Goal: Task Accomplishment & Management: Manage account settings

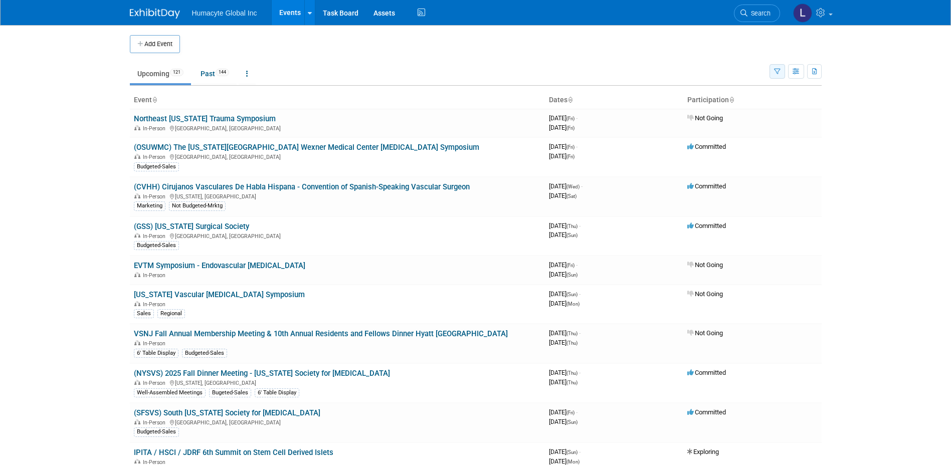
click at [779, 73] on icon "button" at bounding box center [777, 72] width 7 height 7
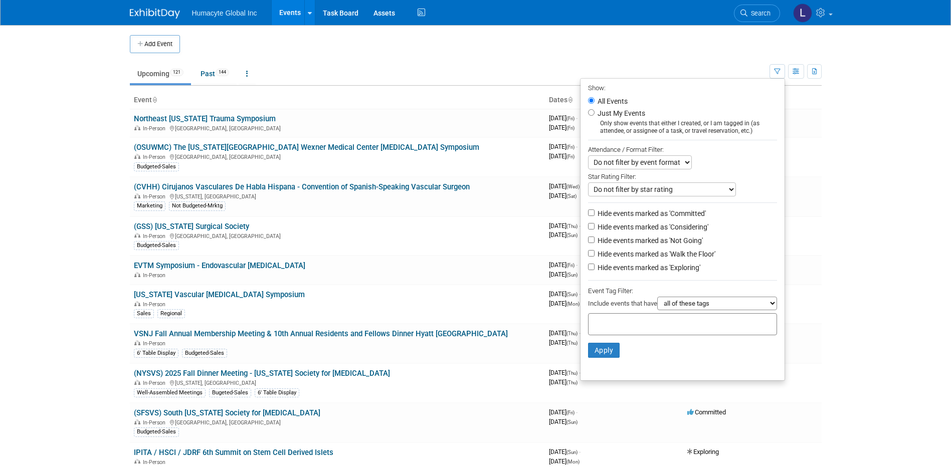
click at [615, 227] on label "Hide events marked as 'Considering'" at bounding box center [652, 227] width 113 height 10
click at [595, 227] on input "Hide events marked as 'Considering'" at bounding box center [591, 226] width 7 height 7
checkbox input "true"
click at [616, 246] on label "Hide events marked as 'Not Going'" at bounding box center [649, 241] width 107 height 10
click at [595, 243] on input "Hide events marked as 'Not Going'" at bounding box center [591, 240] width 7 height 7
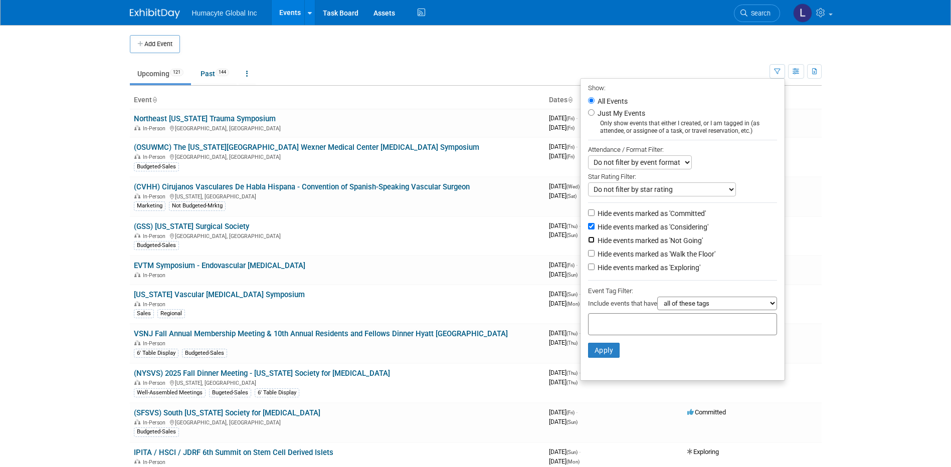
checkbox input "true"
click at [616, 256] on label "Hide events marked as 'Walk the Floor'" at bounding box center [656, 254] width 120 height 10
click at [595, 256] on input "Hide events marked as 'Walk the Floor'" at bounding box center [591, 253] width 7 height 7
checkbox input "true"
click at [619, 268] on label "Hide events marked as 'Exploring'" at bounding box center [648, 268] width 105 height 10
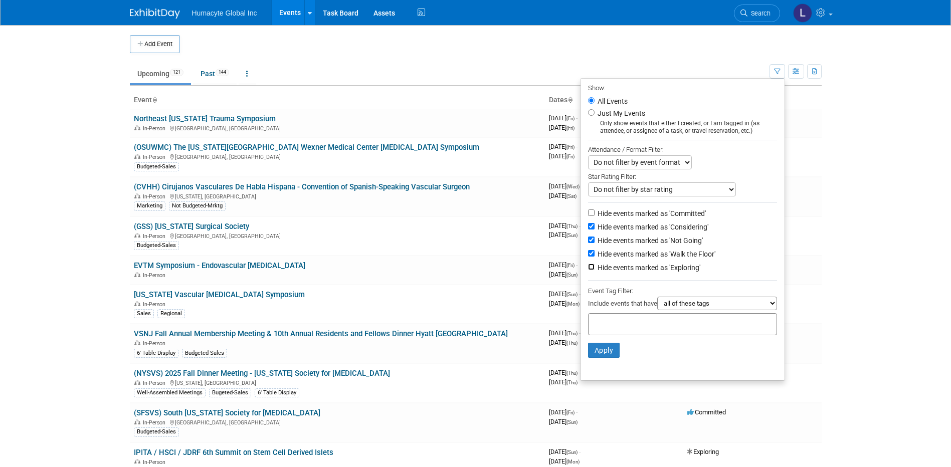
click at [595, 268] on input "Hide events marked as 'Exploring'" at bounding box center [591, 267] width 7 height 7
checkbox input "true"
click at [608, 355] on button "Apply" at bounding box center [604, 350] width 32 height 15
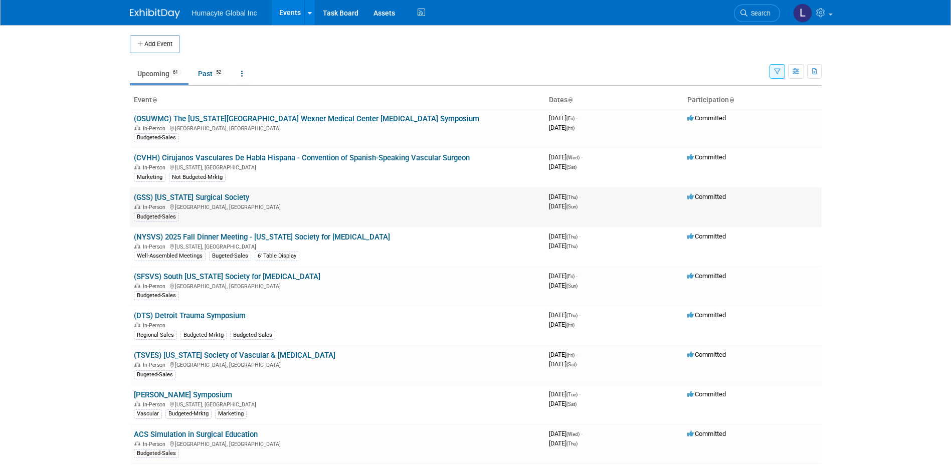
click at [213, 199] on link "(GSS) [US_STATE] Surgical Society" at bounding box center [191, 197] width 115 height 9
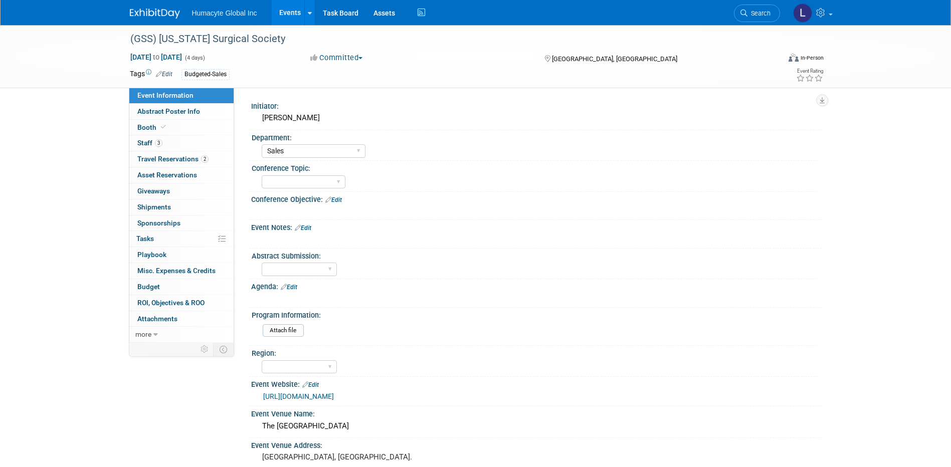
select select "Sales"
click at [147, 143] on span "Staff 3" at bounding box center [149, 143] width 25 height 8
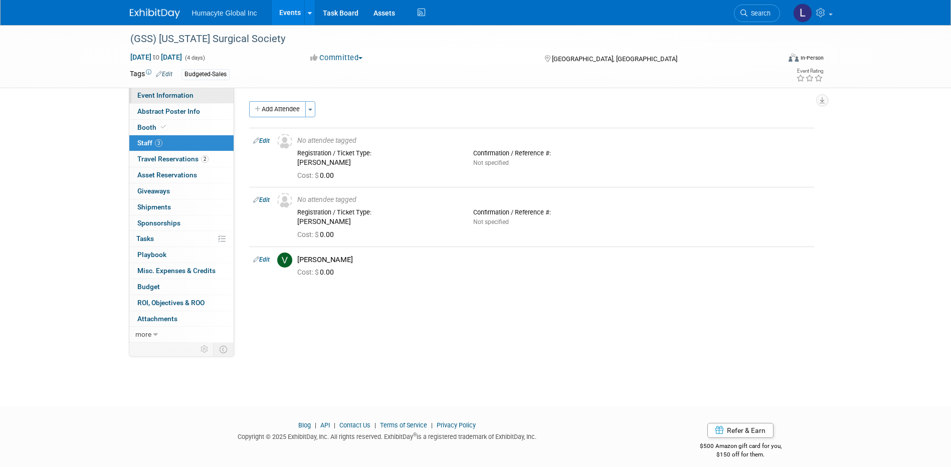
click at [157, 94] on span "Event Information" at bounding box center [165, 95] width 56 height 8
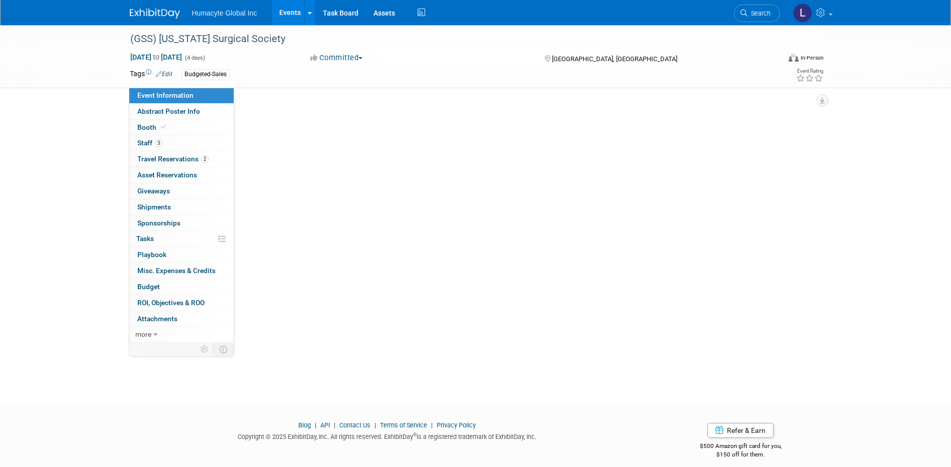
select select "Sales"
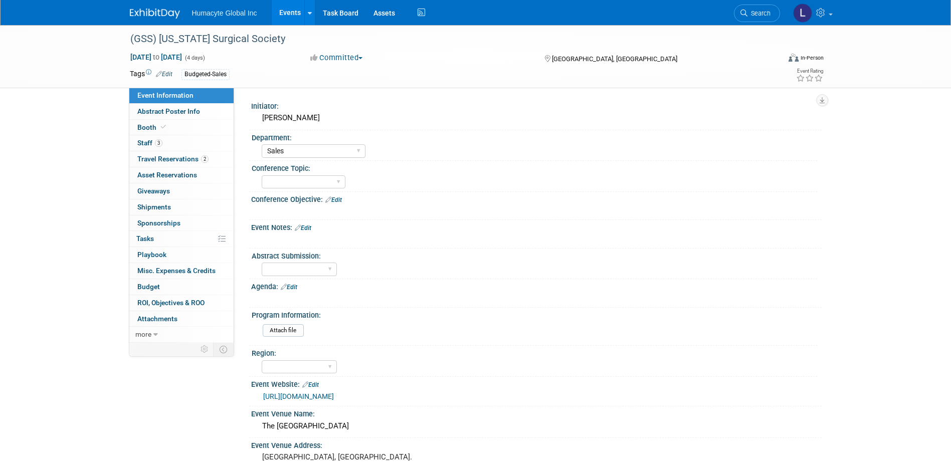
click at [334, 399] on link "https://www.gasurgsociety.org/annual-meeting" at bounding box center [298, 397] width 71 height 8
click at [140, 138] on link "3 Staff 3" at bounding box center [181, 143] width 104 height 16
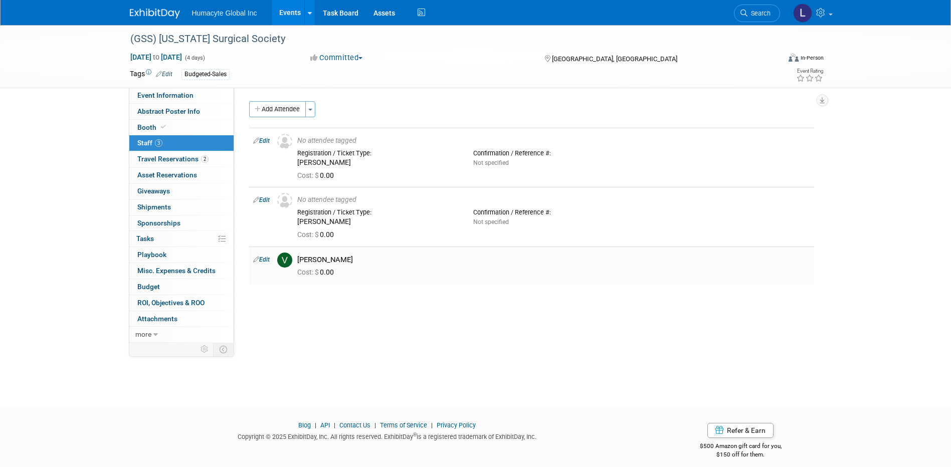
click at [264, 261] on link "Edit" at bounding box center [261, 259] width 17 height 7
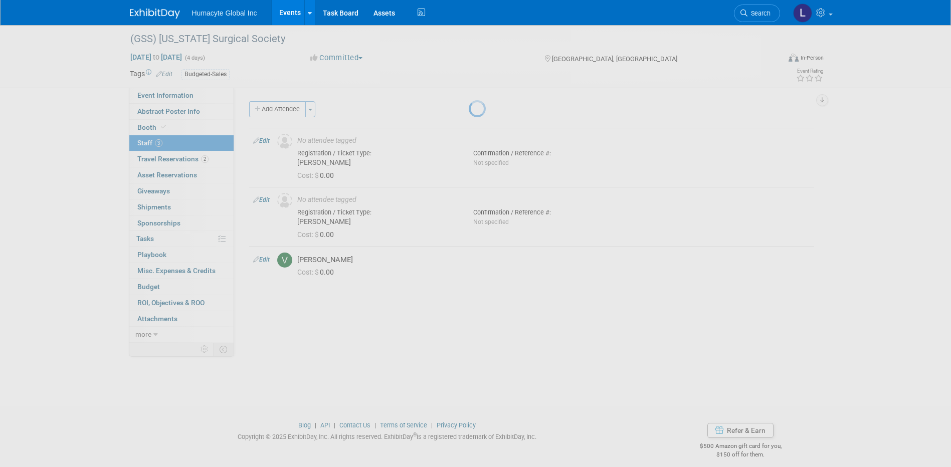
select select "6610b2a4-1c57-494a-8852-97f52d13be71"
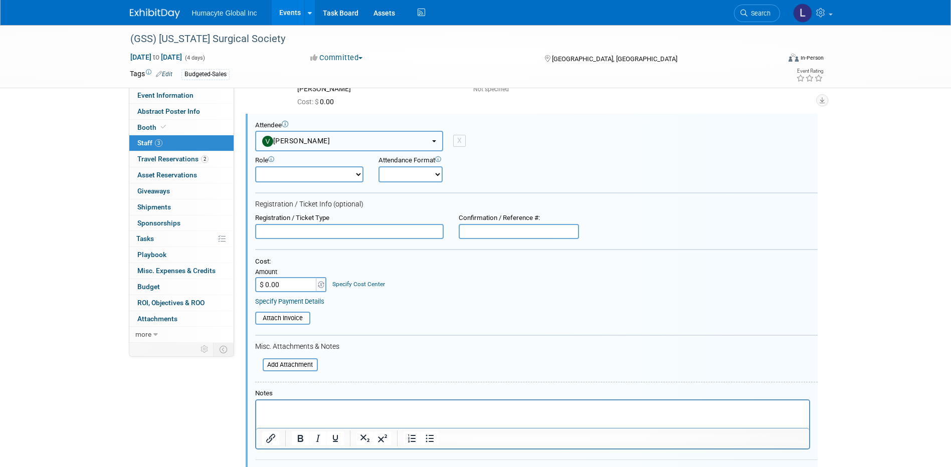
click at [321, 142] on span "Vinny Mazzurco" at bounding box center [296, 141] width 68 height 8
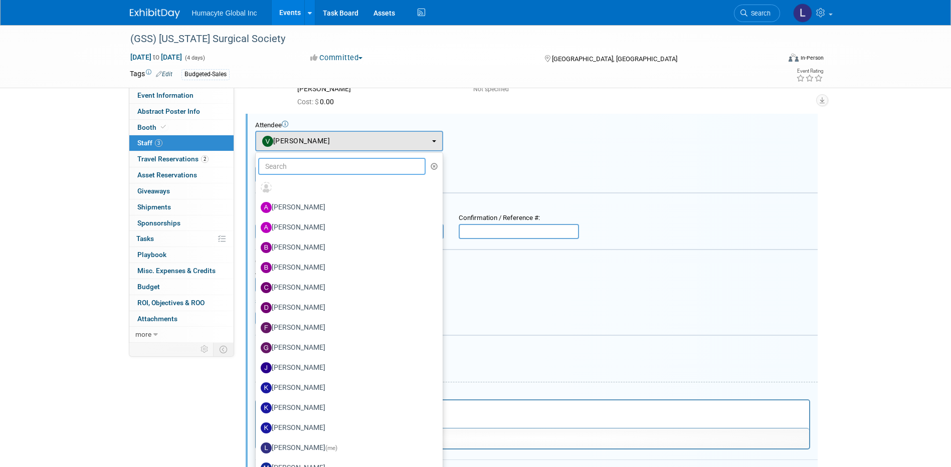
click at [319, 164] on input "text" at bounding box center [342, 166] width 168 height 17
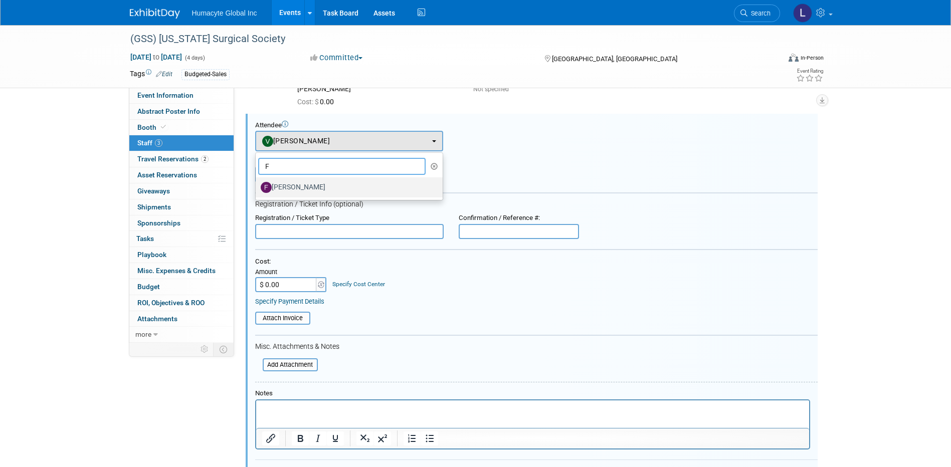
type input "F"
click at [307, 187] on label "Fulton Velez" at bounding box center [347, 188] width 172 height 16
click at [257, 187] on input "Fulton Velez" at bounding box center [254, 186] width 7 height 7
select select "69df933d-be20-4fa9-98e7-e45c34fe4bae"
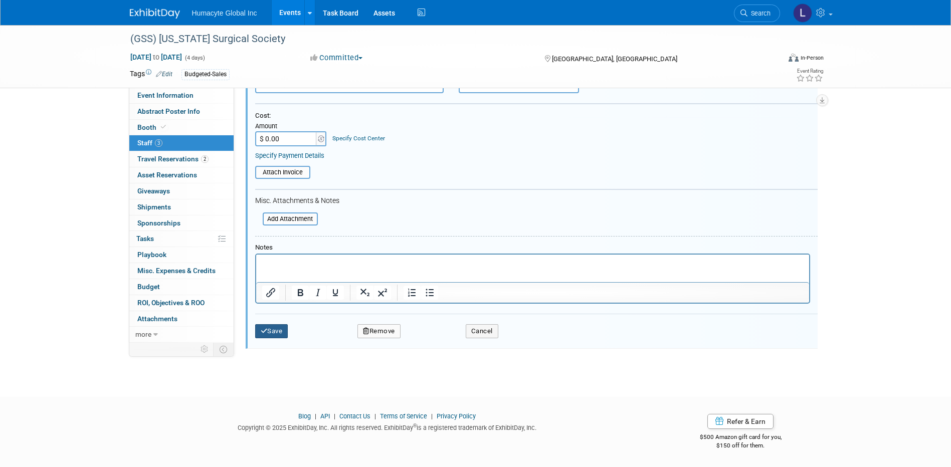
click at [277, 331] on button "Save" at bounding box center [271, 331] width 33 height 14
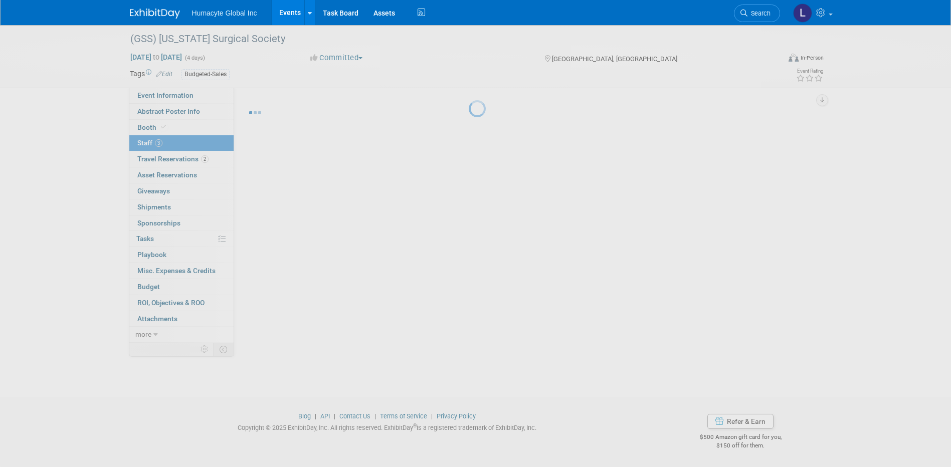
scroll to position [9, 0]
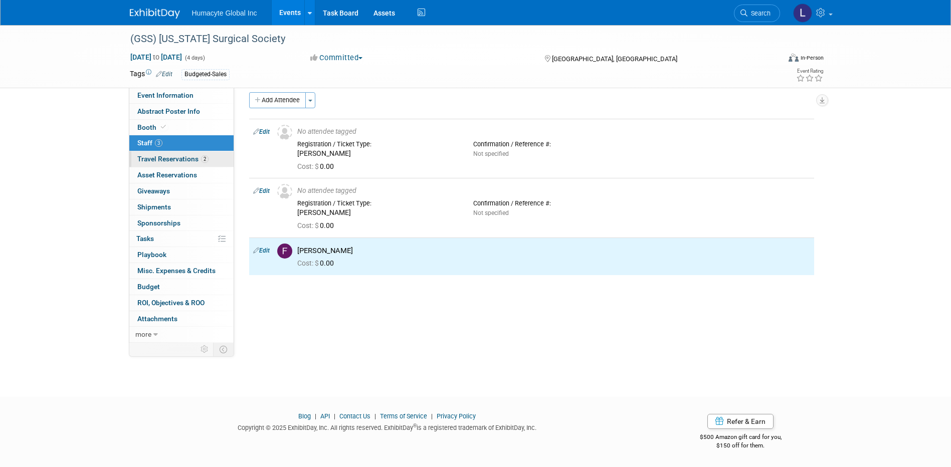
click at [149, 157] on span "Travel Reservations 2" at bounding box center [172, 159] width 71 height 8
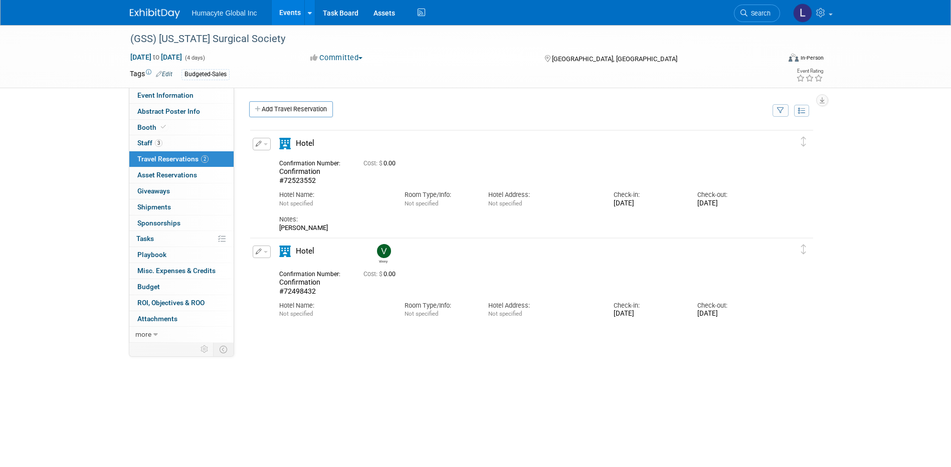
click at [263, 254] on button "button" at bounding box center [262, 252] width 18 height 13
click at [278, 268] on button "Edit Reservation" at bounding box center [295, 269] width 85 height 15
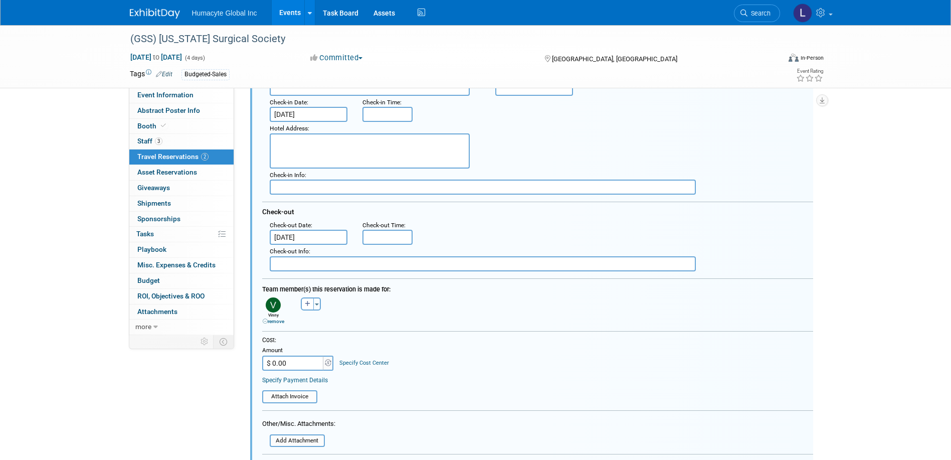
scroll to position [276, 0]
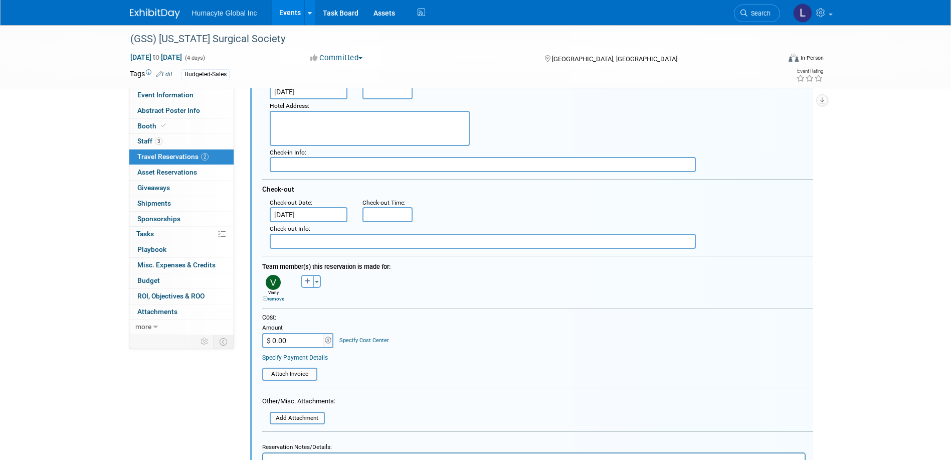
click at [276, 299] on link "remove" at bounding box center [274, 299] width 22 height 6
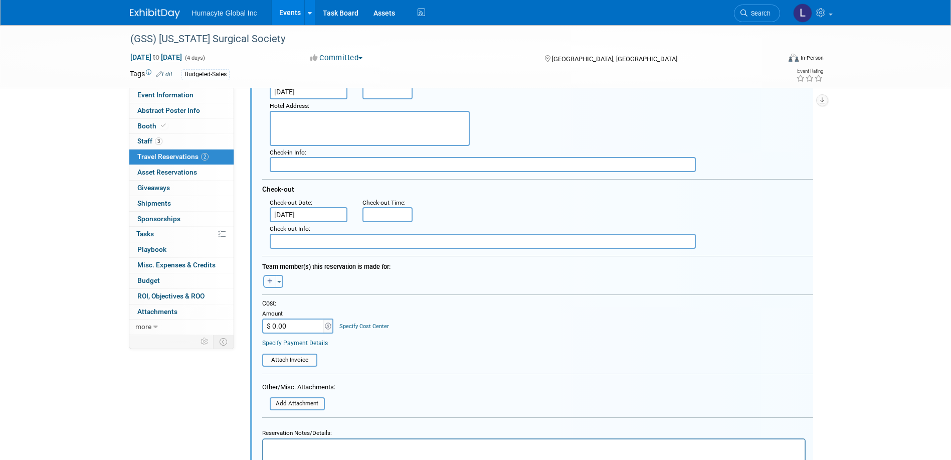
click at [266, 283] on button "button" at bounding box center [269, 281] width 13 height 13
select select
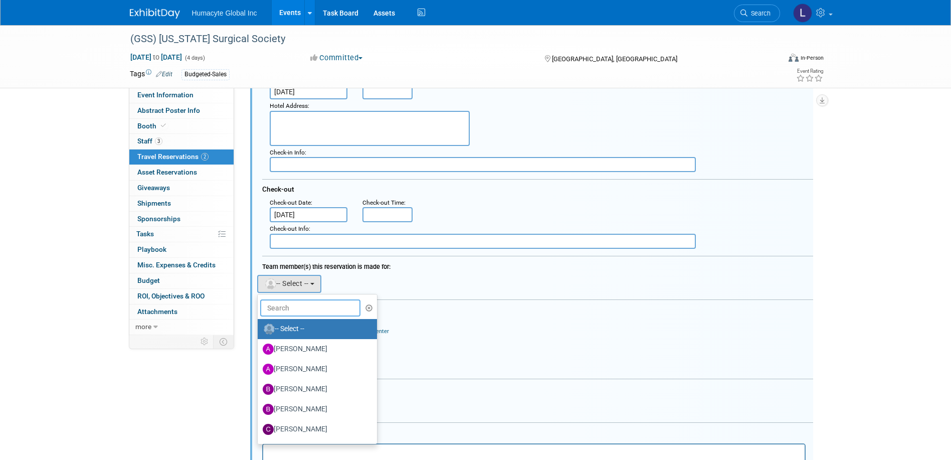
click at [304, 312] on input "text" at bounding box center [310, 307] width 100 height 17
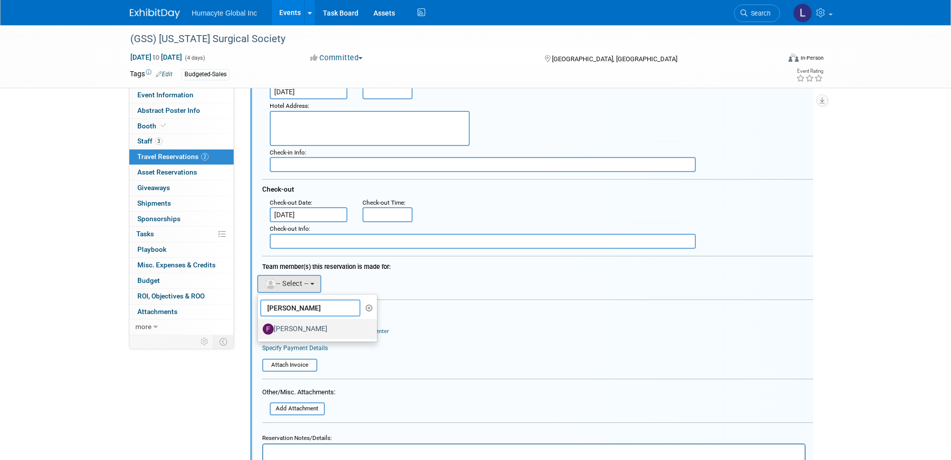
type input "Fulton"
click at [309, 328] on label "Fulton Velez" at bounding box center [315, 329] width 105 height 16
click at [259, 328] on input "Fulton Velez" at bounding box center [256, 327] width 7 height 7
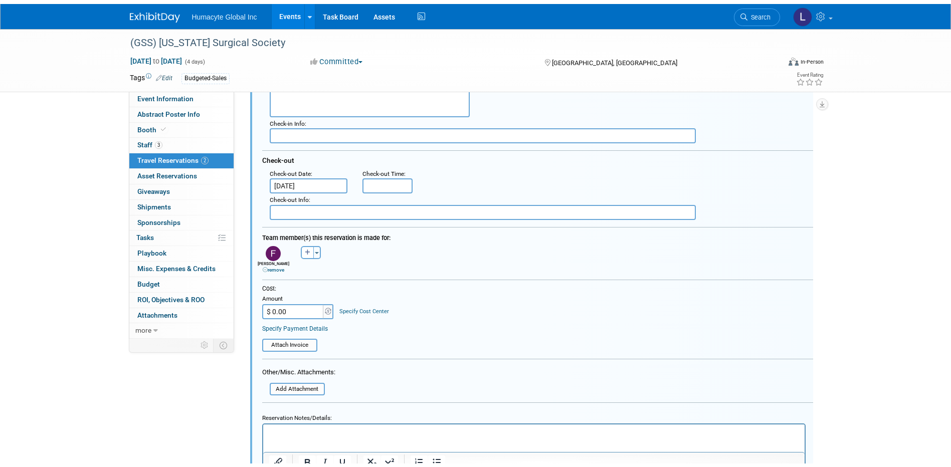
scroll to position [426, 0]
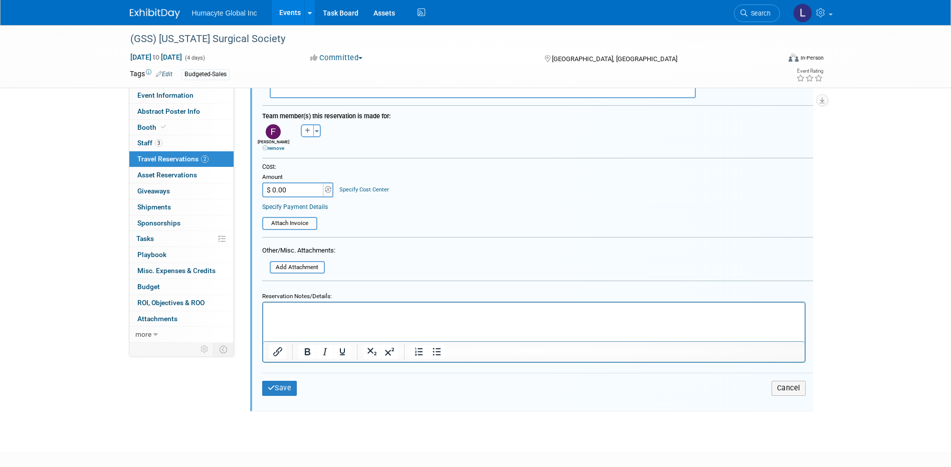
click at [339, 316] on html at bounding box center [534, 310] width 542 height 14
click at [270, 388] on icon "submit" at bounding box center [272, 388] width 8 height 7
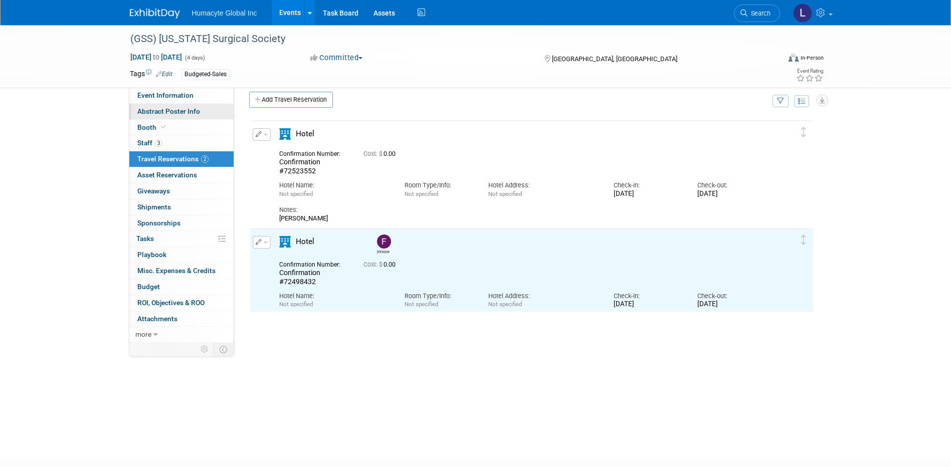
scroll to position [0, 0]
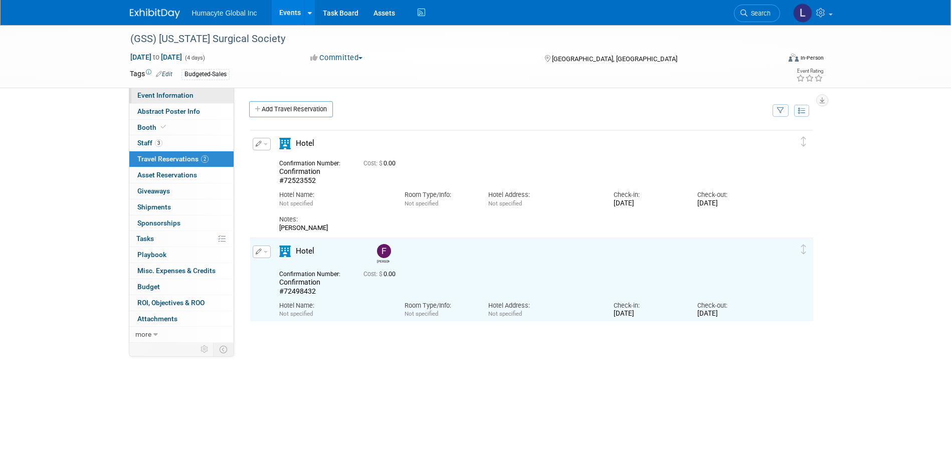
click at [161, 95] on span "Event Information" at bounding box center [165, 95] width 56 height 8
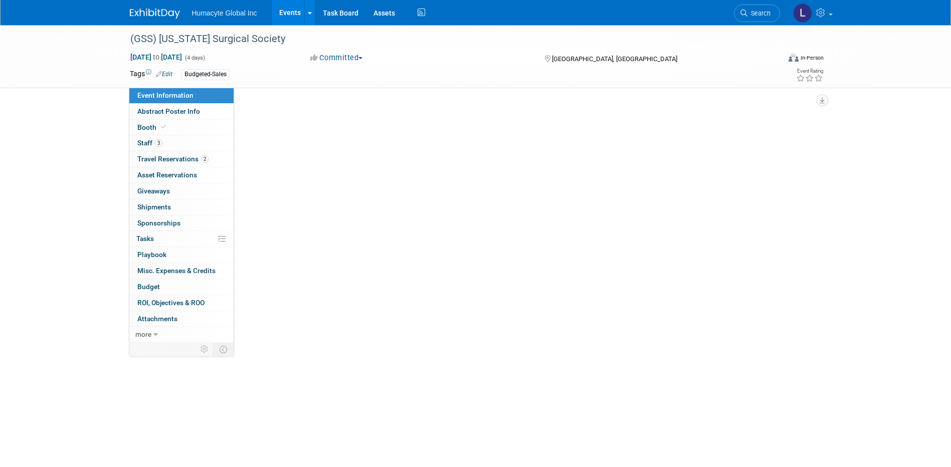
select select "Sales"
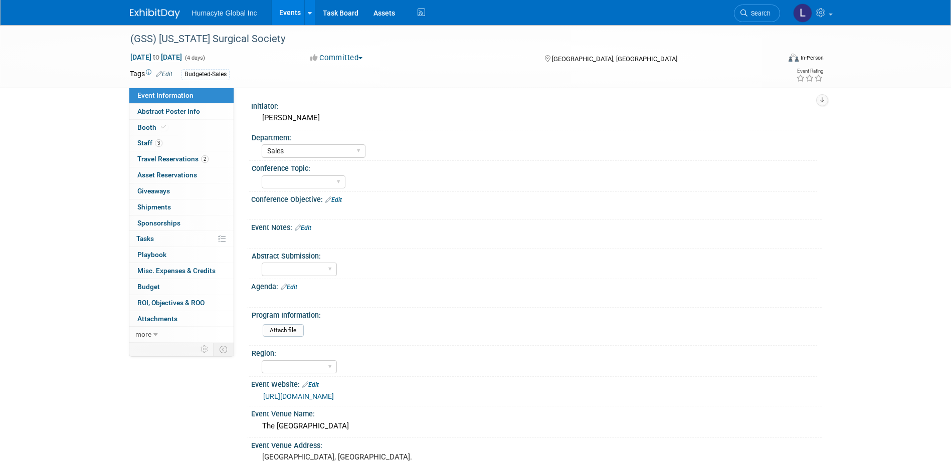
click at [295, 11] on link "Events" at bounding box center [290, 12] width 37 height 25
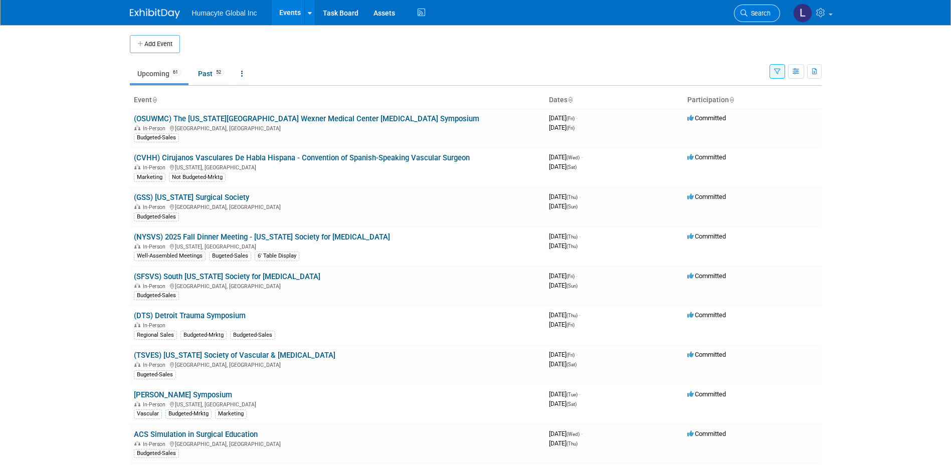
click at [750, 19] on link "Search" at bounding box center [757, 14] width 46 height 18
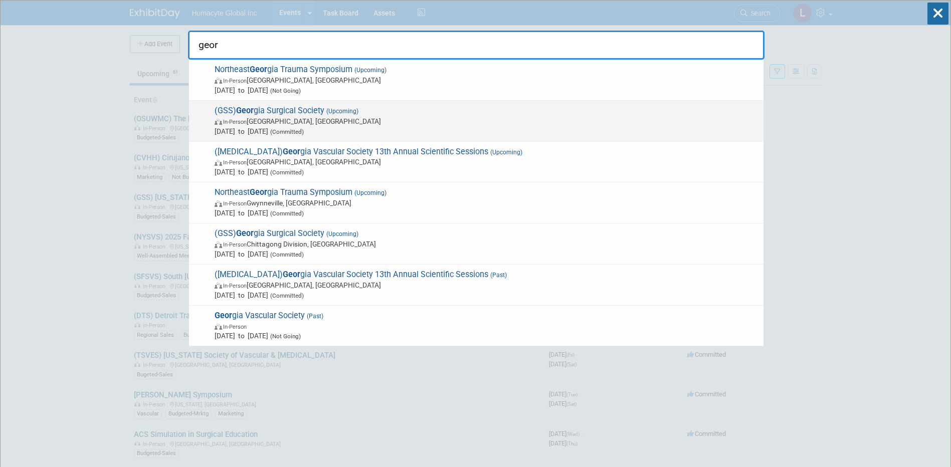
type input "geor"
click at [312, 105] on div "(GSS) Geor gia Surgical Society (Upcoming) In-Person [GEOGRAPHIC_DATA], [GEOGRA…" at bounding box center [476, 121] width 575 height 41
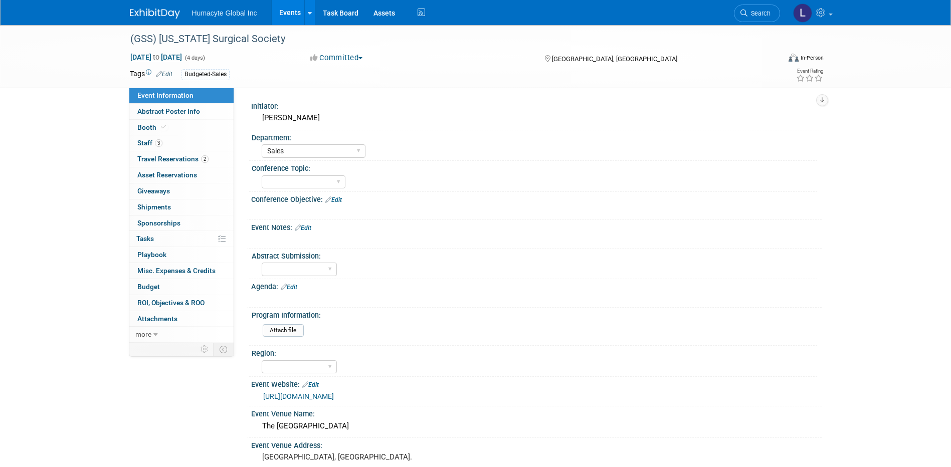
select select "Sales"
drag, startPoint x: 275, startPoint y: 40, endPoint x: 128, endPoint y: 40, distance: 146.4
click at [128, 40] on div "(GSS) [US_STATE] Surgical Society" at bounding box center [446, 39] width 638 height 18
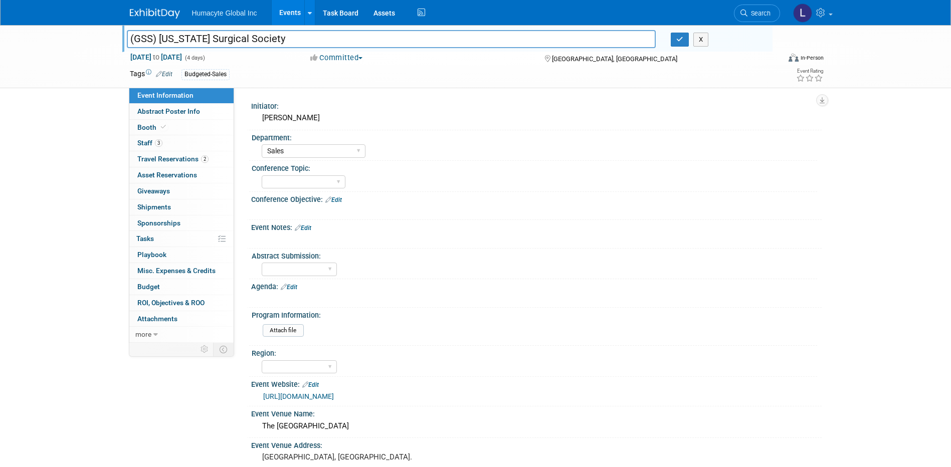
click at [285, 29] on div at bounding box center [450, 29] width 646 height 9
drag, startPoint x: 272, startPoint y: 40, endPoint x: 102, endPoint y: 33, distance: 170.2
click at [102, 33] on div "(GSS) Georgia Surgical Society (GSS) Georgia Surgical Society X Oct 16, 2025 to…" at bounding box center [475, 56] width 951 height 63
click at [680, 39] on icon "button" at bounding box center [680, 39] width 7 height 7
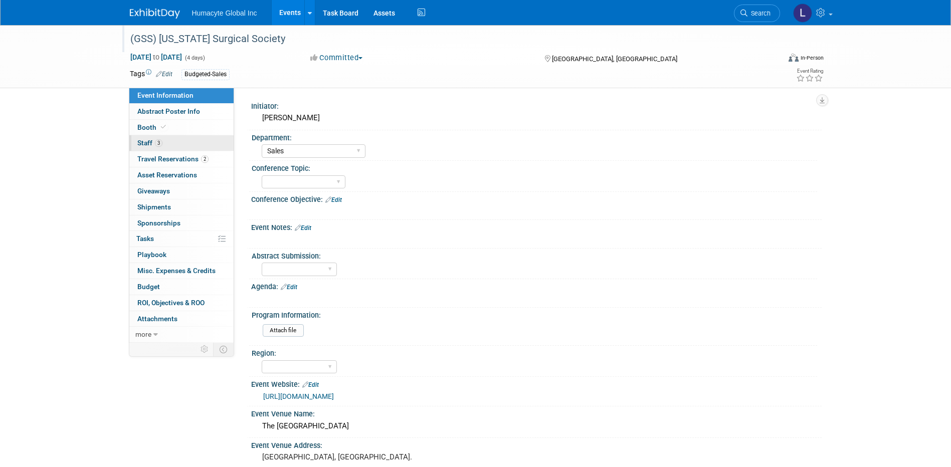
click at [146, 140] on span "Staff 3" at bounding box center [149, 143] width 25 height 8
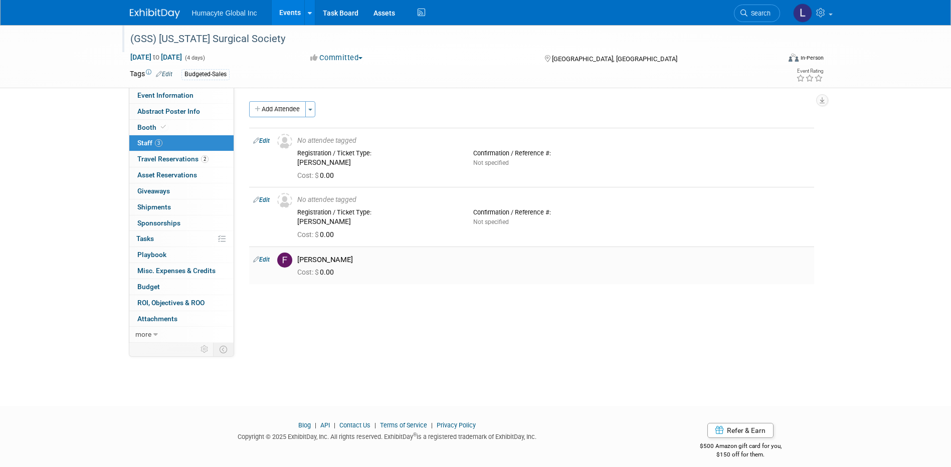
click at [266, 262] on link "Edit" at bounding box center [261, 259] width 17 height 7
select select "69df933d-be20-4fa9-98e7-e45c34fe4bae"
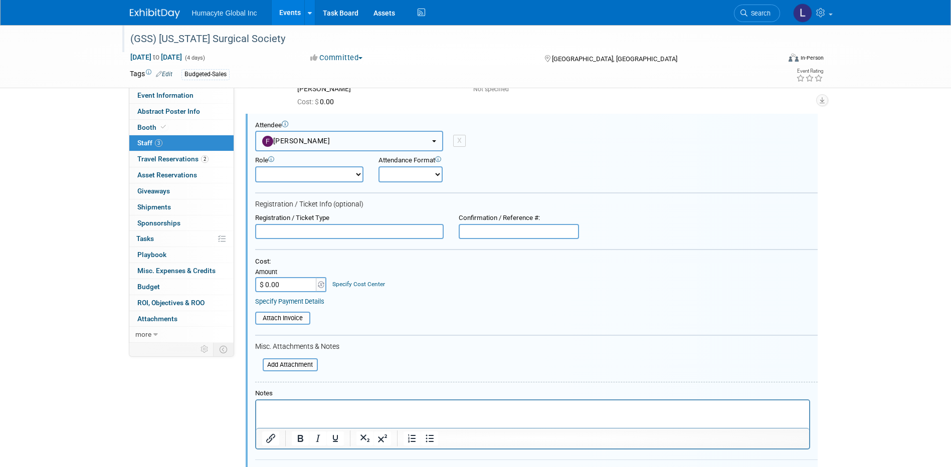
click at [299, 145] on button "Fulton Velez" at bounding box center [349, 141] width 188 height 21
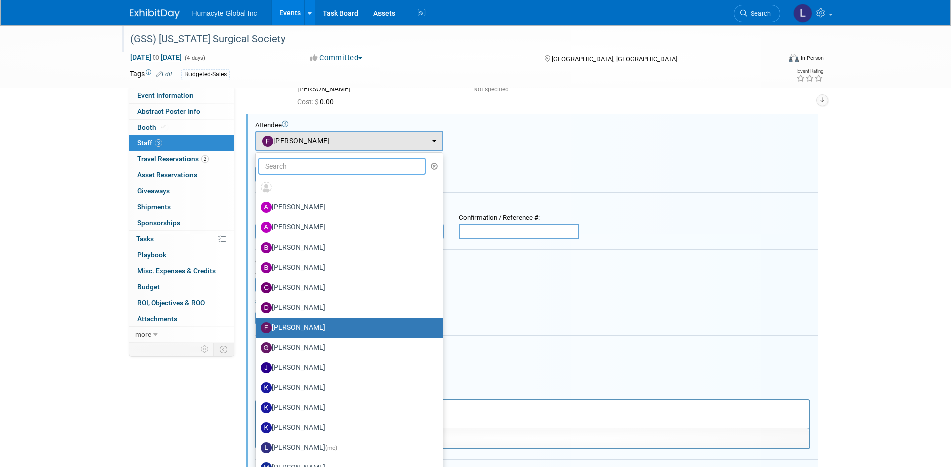
click at [285, 166] on input "text" at bounding box center [342, 166] width 168 height 17
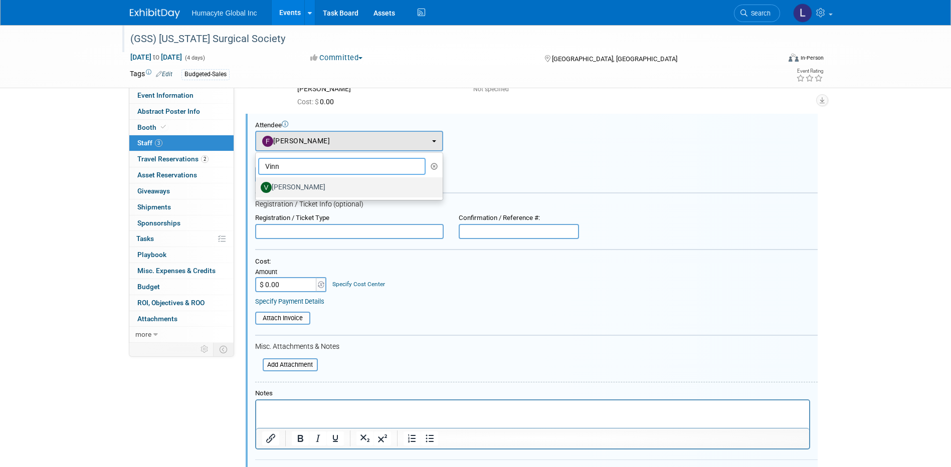
type input "Vinn"
click at [302, 181] on label "Vinny Mazzurco" at bounding box center [347, 188] width 172 height 16
click at [257, 183] on input "Vinny Mazzurco" at bounding box center [254, 186] width 7 height 7
select select "6610b2a4-1c57-494a-8852-97f52d13be71"
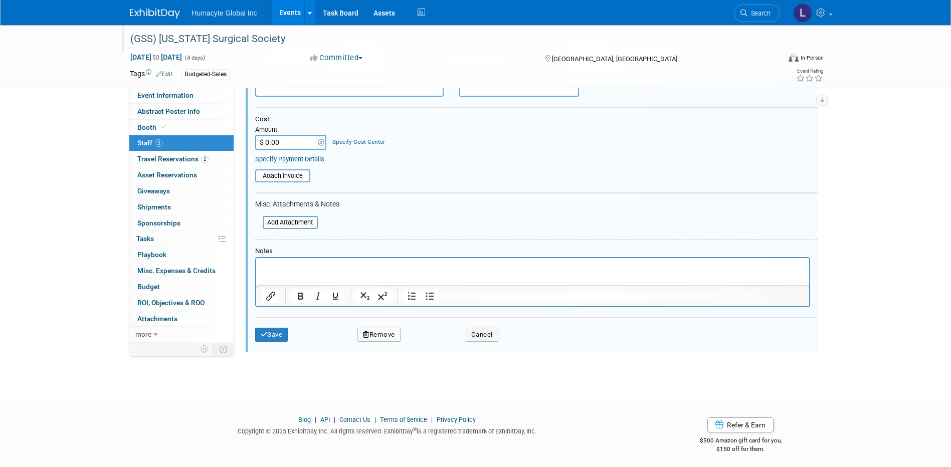
scroll to position [279, 0]
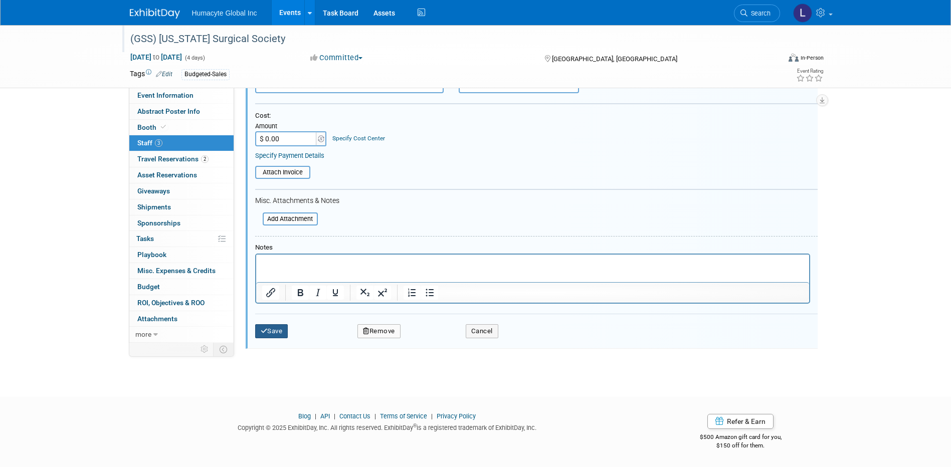
click at [277, 332] on button "Save" at bounding box center [271, 331] width 33 height 14
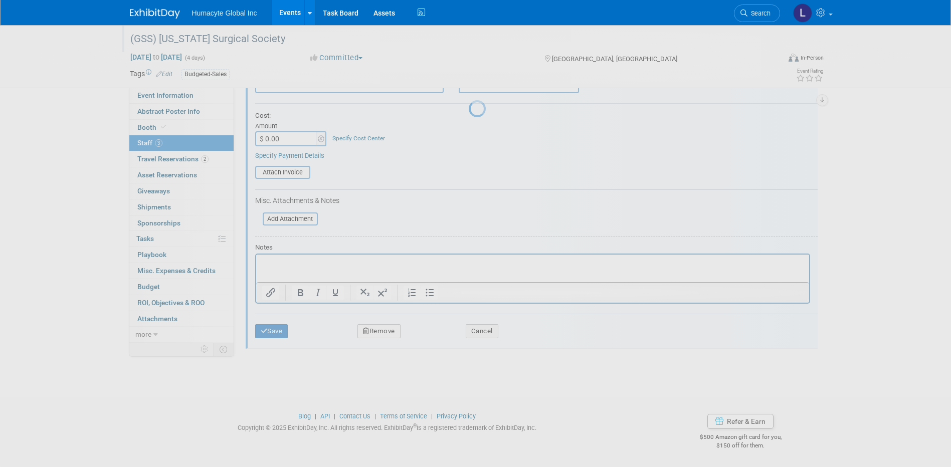
scroll to position [9, 0]
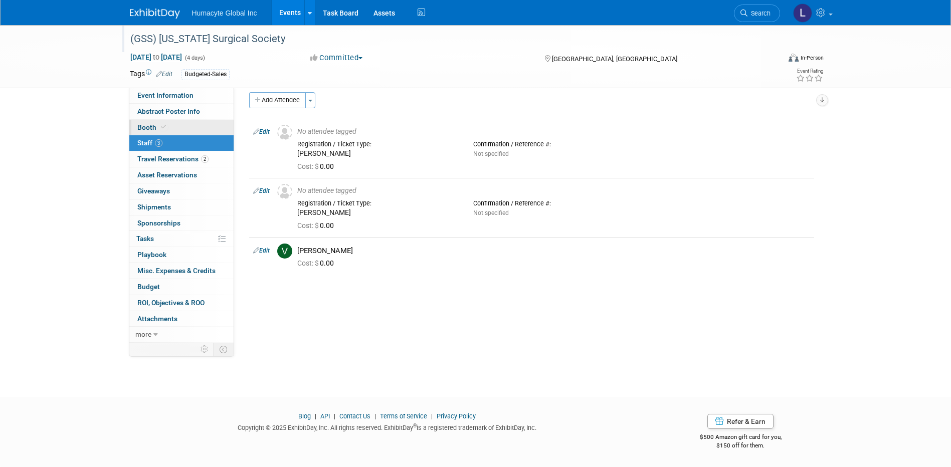
click at [145, 131] on span "Booth" at bounding box center [152, 127] width 31 height 8
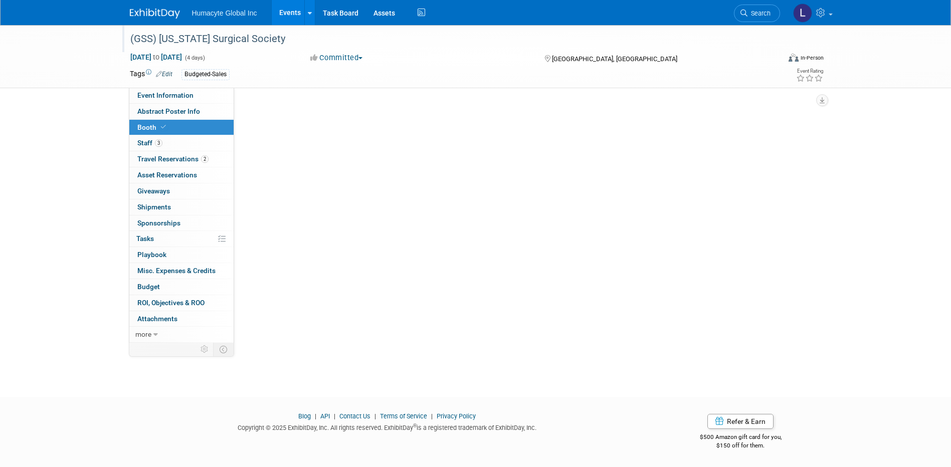
scroll to position [0, 0]
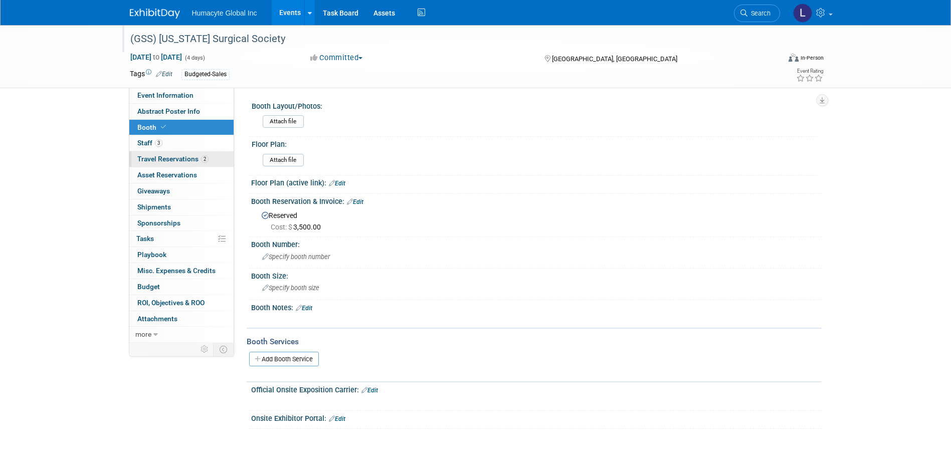
click at [147, 161] on span "Travel Reservations 2" at bounding box center [172, 159] width 71 height 8
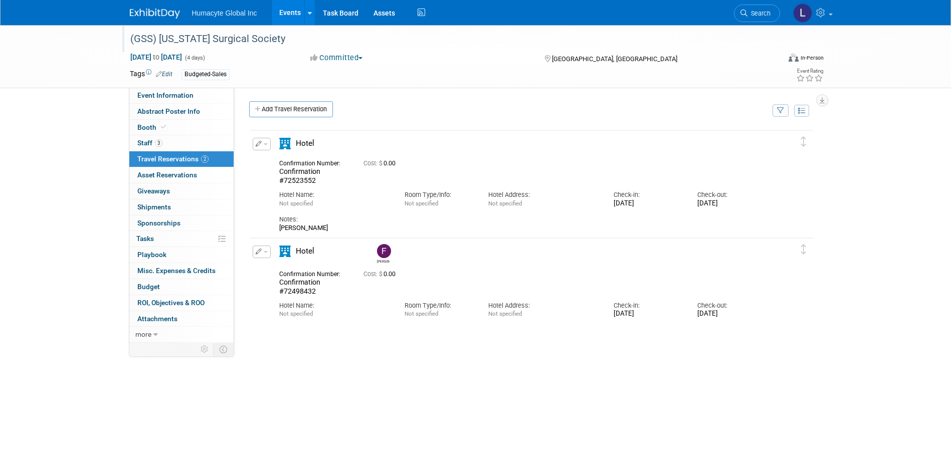
click at [264, 254] on button "button" at bounding box center [262, 252] width 18 height 13
click at [296, 270] on button "Edit Reservation" at bounding box center [295, 269] width 85 height 15
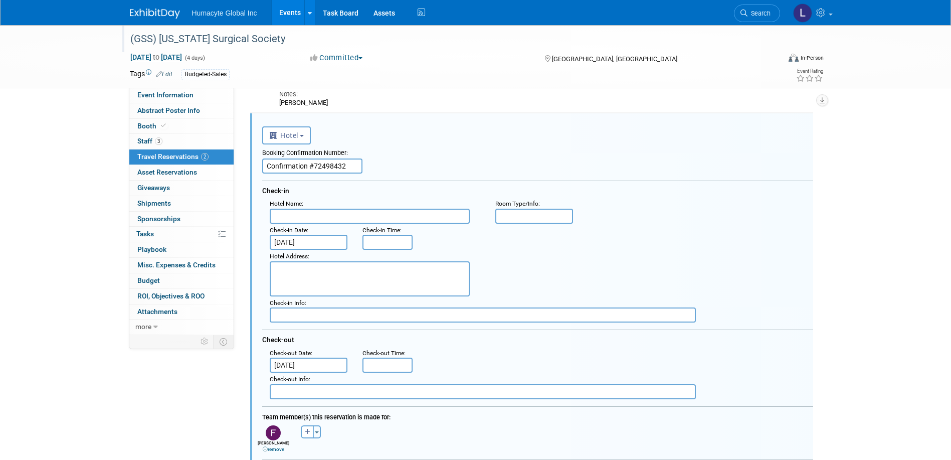
click at [272, 451] on link "remove" at bounding box center [274, 449] width 22 height 6
click at [270, 428] on button "button" at bounding box center [269, 431] width 13 height 13
select select
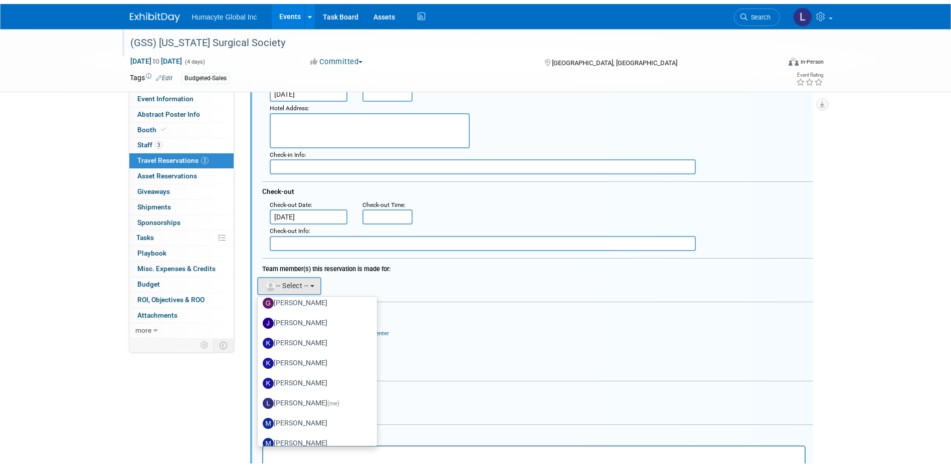
scroll to position [351, 0]
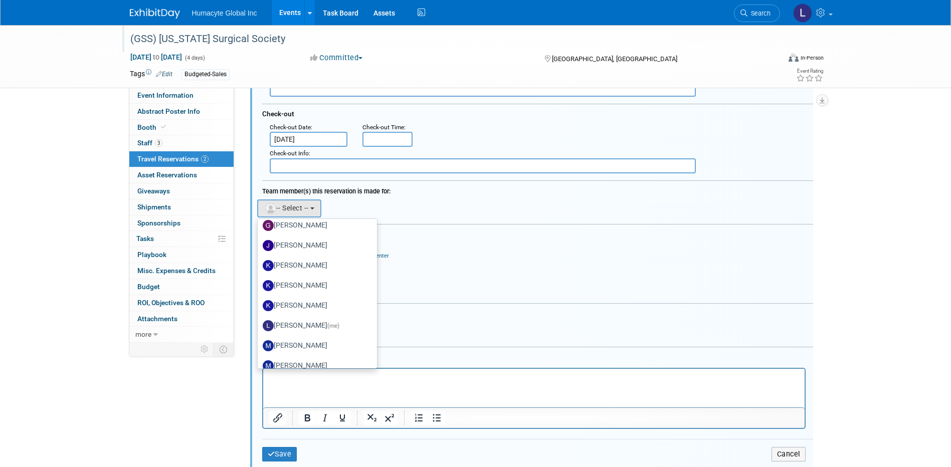
click at [471, 348] on form "<i class="fas fa-plane" style="padding: 6px 4px 6px 1px;"></i> Flight <i class=…" at bounding box center [537, 184] width 551 height 579
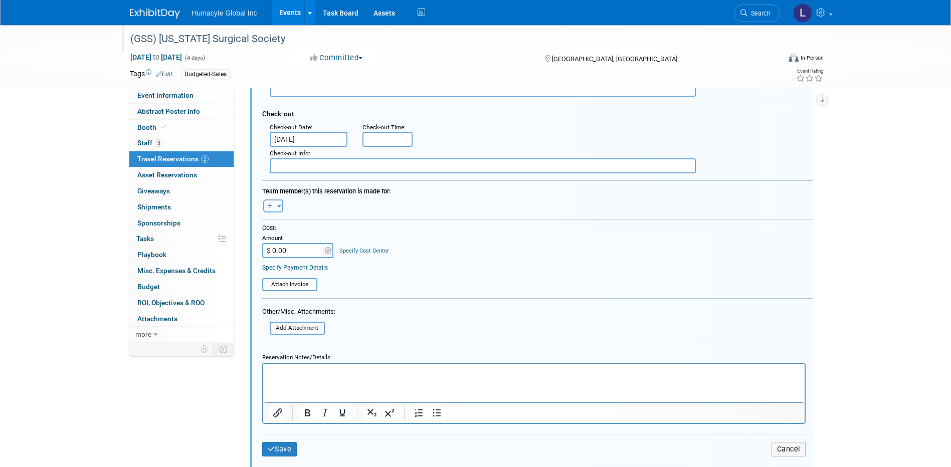
click at [274, 202] on button "button" at bounding box center [269, 206] width 13 height 13
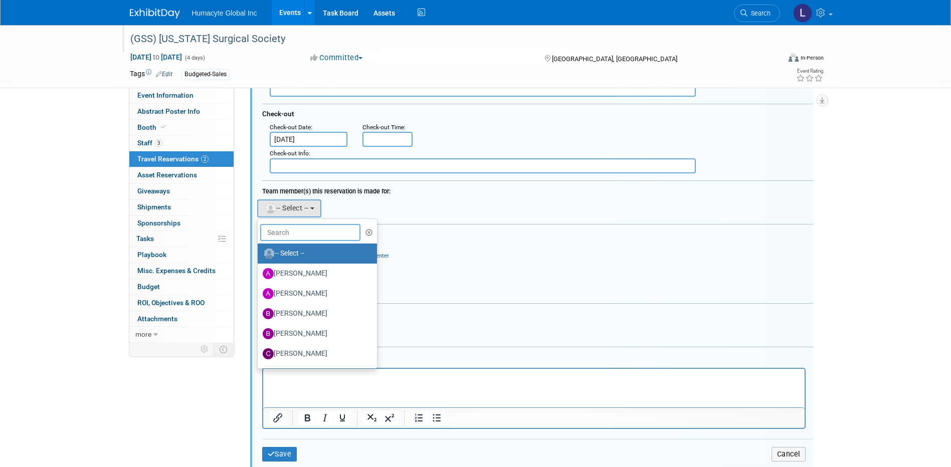
click at [292, 228] on input "text" at bounding box center [310, 232] width 100 height 17
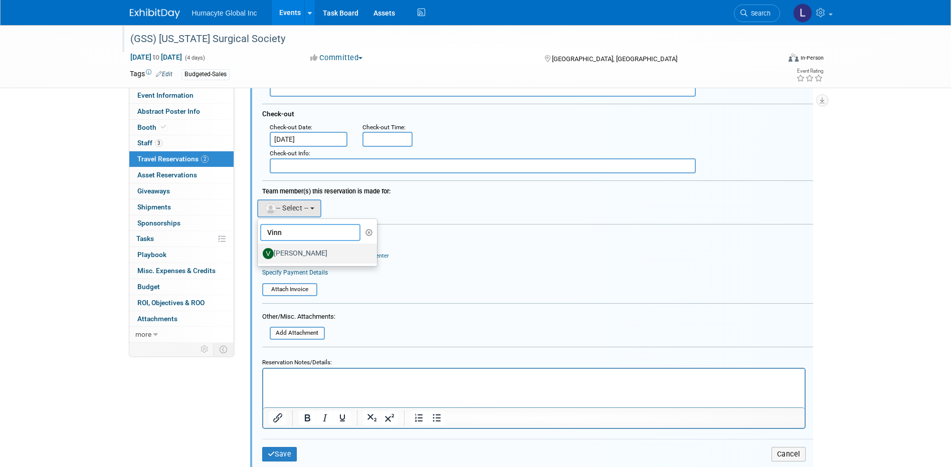
type input "Vinn"
click at [304, 257] on label "Vinny Mazzurco" at bounding box center [315, 254] width 105 height 16
click at [259, 256] on input "Vinny Mazzurco" at bounding box center [256, 252] width 7 height 7
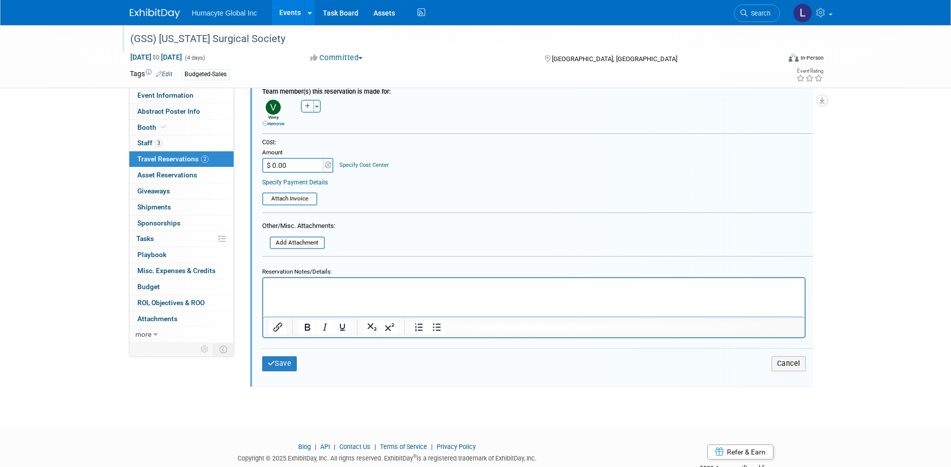
scroll to position [482, 0]
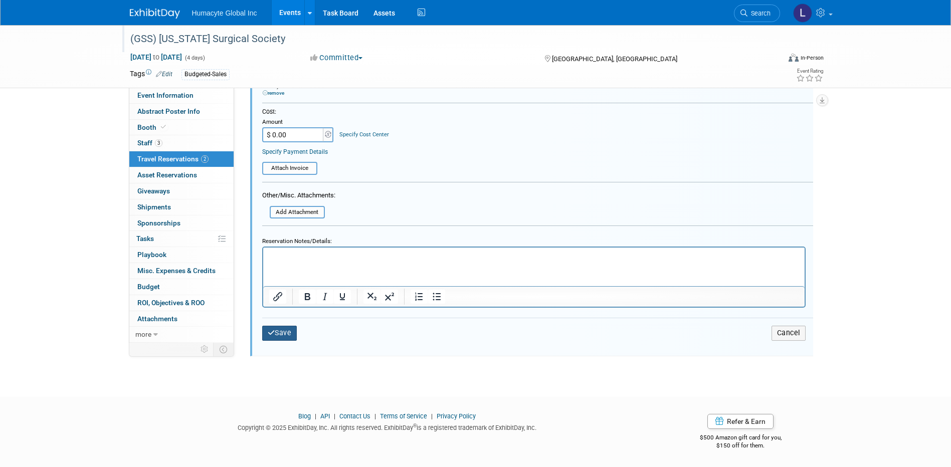
click at [284, 331] on button "Save" at bounding box center [279, 333] width 35 height 15
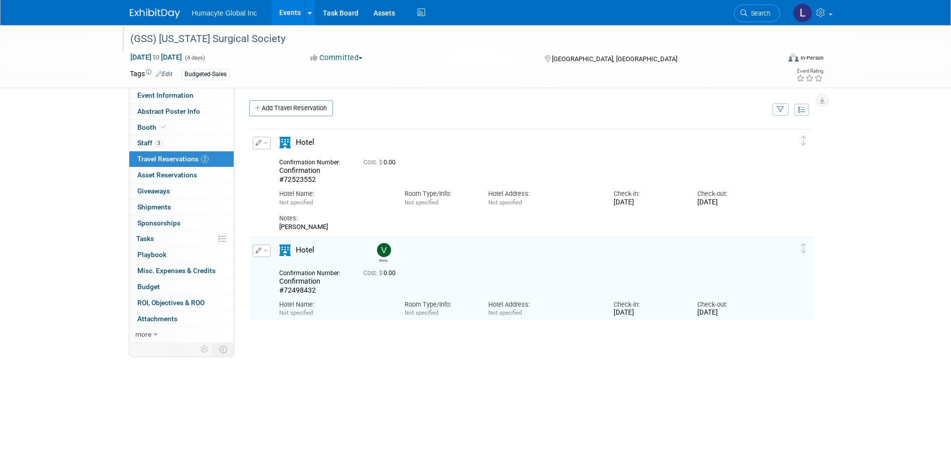
scroll to position [0, 0]
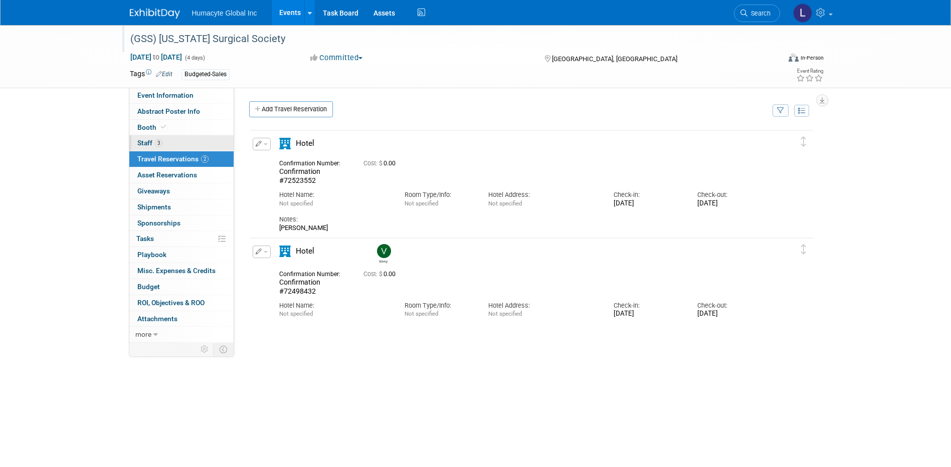
click at [144, 148] on link "3 Staff 3" at bounding box center [181, 143] width 104 height 16
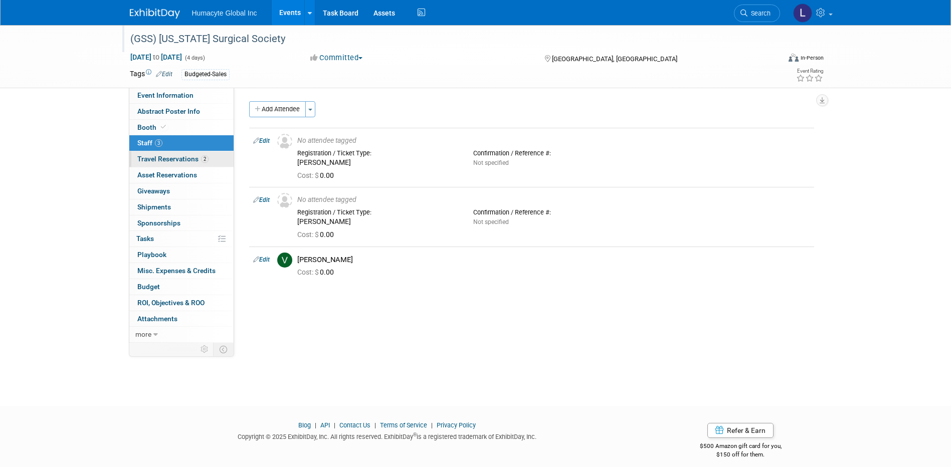
click at [152, 159] on span "Travel Reservations 2" at bounding box center [172, 159] width 71 height 8
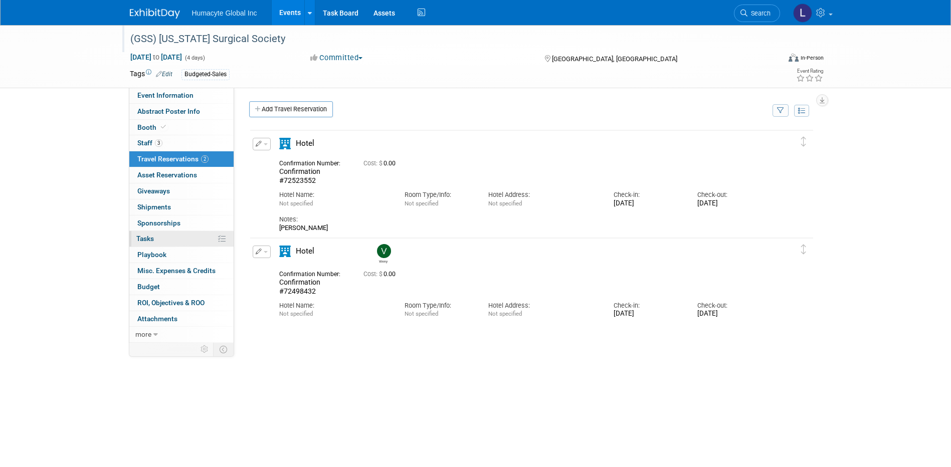
click at [139, 238] on span "Tasks 0%" at bounding box center [145, 239] width 18 height 8
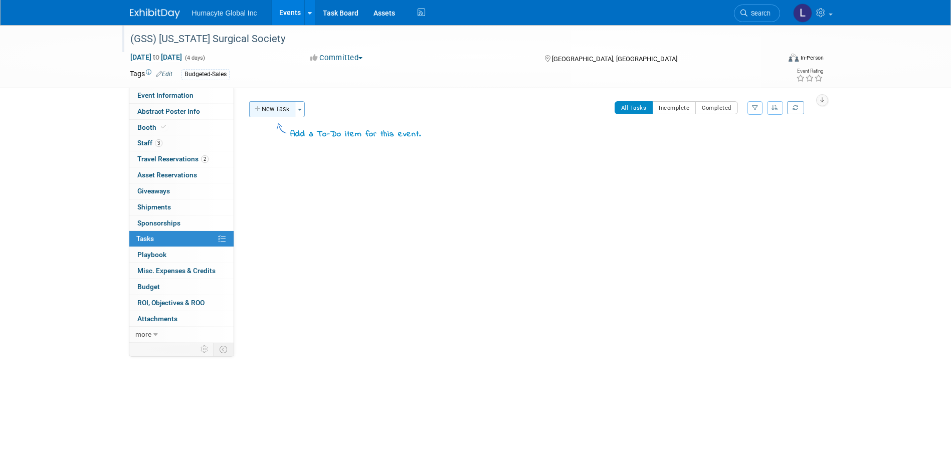
click at [281, 113] on button "New Task" at bounding box center [272, 109] width 46 height 16
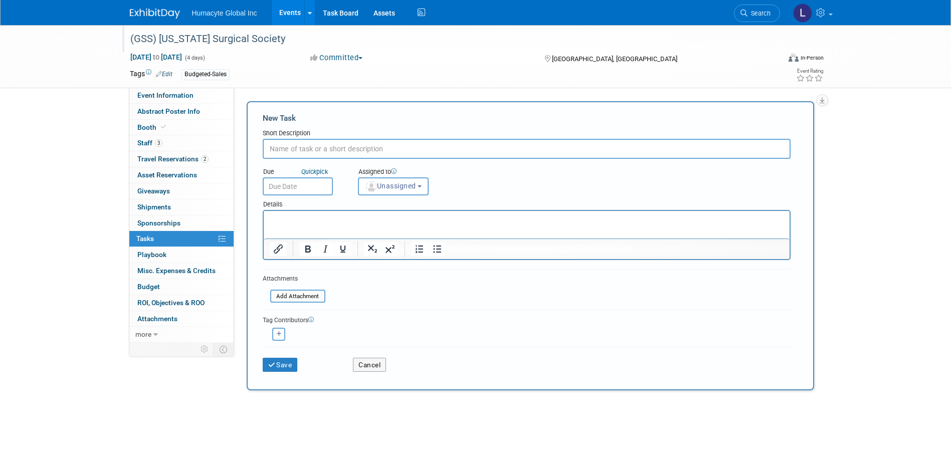
click at [295, 152] on input "text" at bounding box center [527, 149] width 528 height 20
type input "Shipment of Assets to Show Site"
click at [293, 193] on body "Humacyte Global Inc Events Add Event Bulk Upload Events Shareable Event Boards …" at bounding box center [475, 233] width 951 height 467
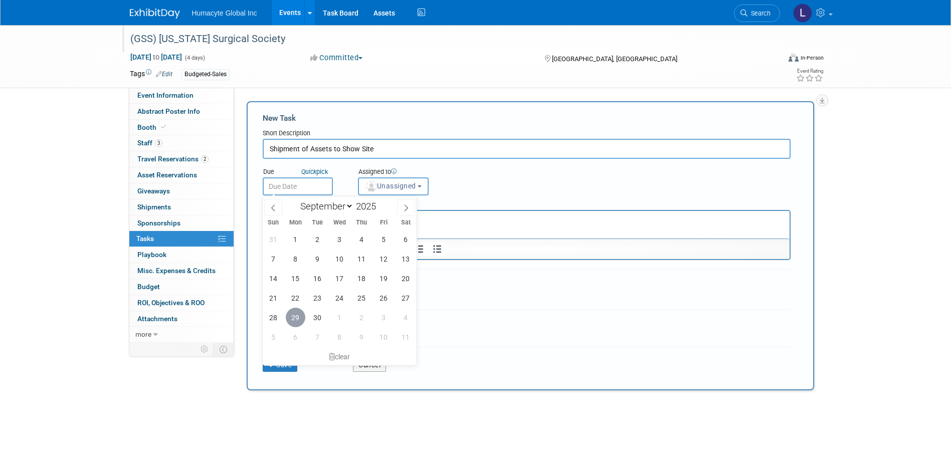
click at [297, 320] on span "29" at bounding box center [296, 318] width 20 height 20
type input "Sep 29, 2025"
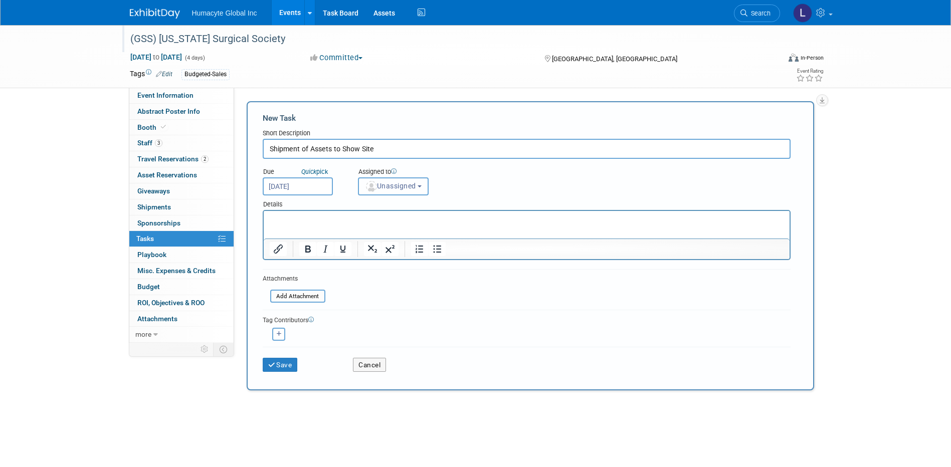
click at [386, 186] on span "Unassigned" at bounding box center [390, 186] width 51 height 8
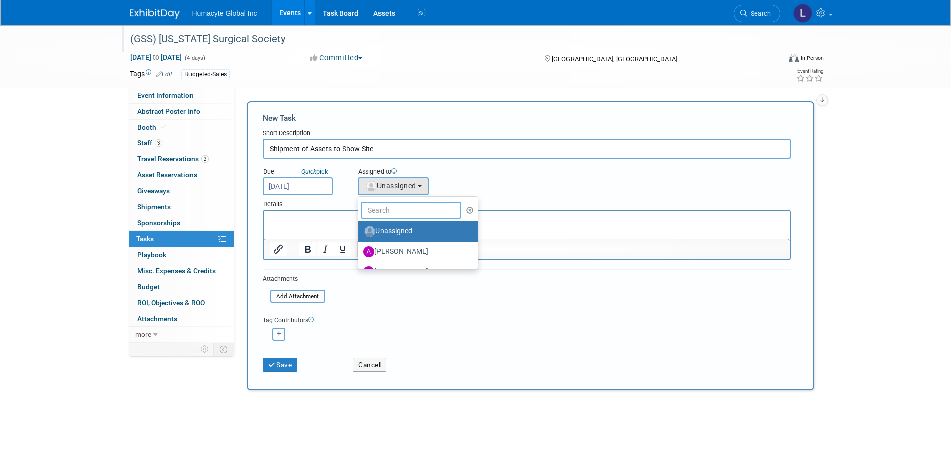
click at [390, 219] on input "text" at bounding box center [411, 210] width 100 height 17
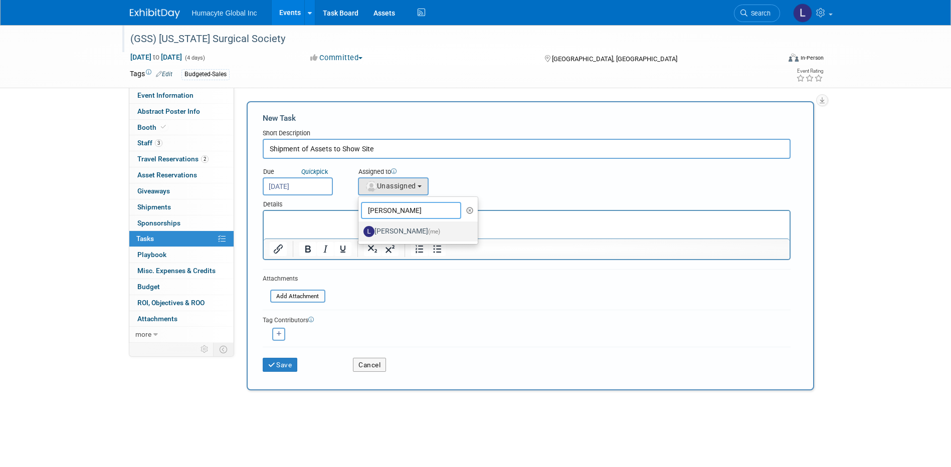
type input "Linda"
drag, startPoint x: 393, startPoint y: 236, endPoint x: 91, endPoint y: 13, distance: 375.4
click at [393, 236] on label "Linda Hamilton (me)" at bounding box center [416, 232] width 105 height 16
click at [360, 234] on input "Linda Hamilton (me)" at bounding box center [357, 230] width 7 height 7
select select "37db9ad9-d629-4432-a702-64294516bf75"
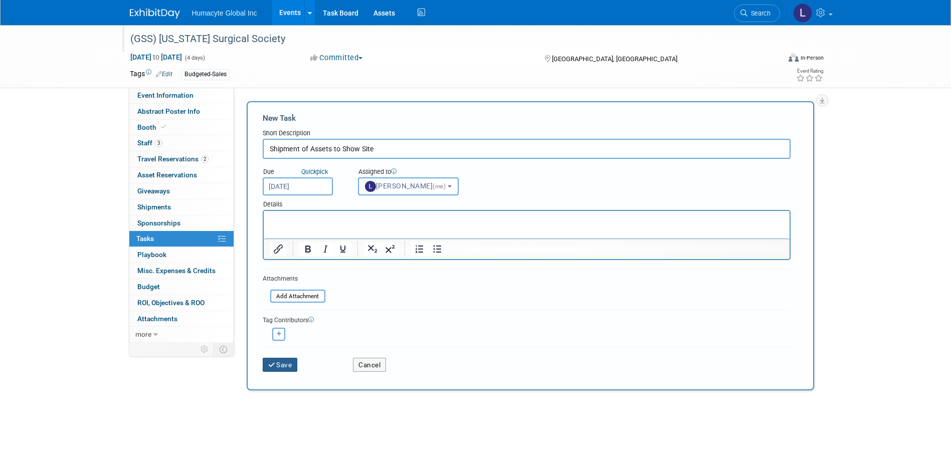
click at [273, 367] on icon "submit" at bounding box center [272, 365] width 9 height 7
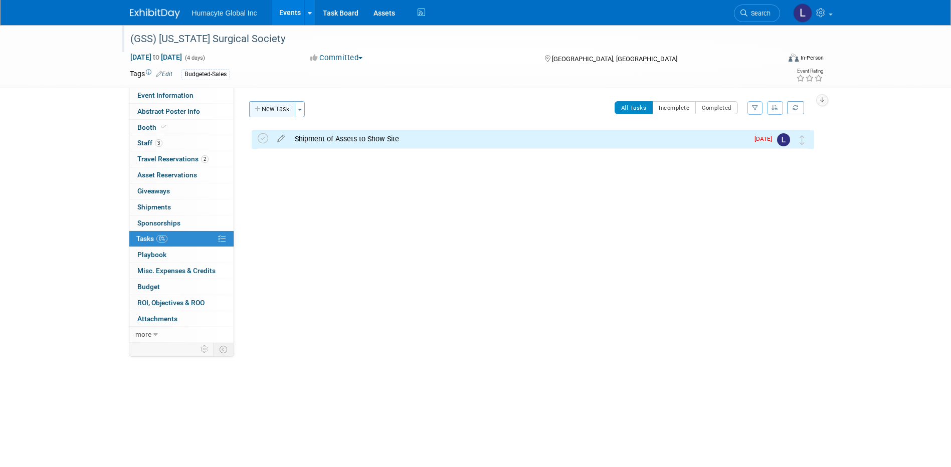
click at [263, 113] on button "New Task" at bounding box center [272, 109] width 46 height 16
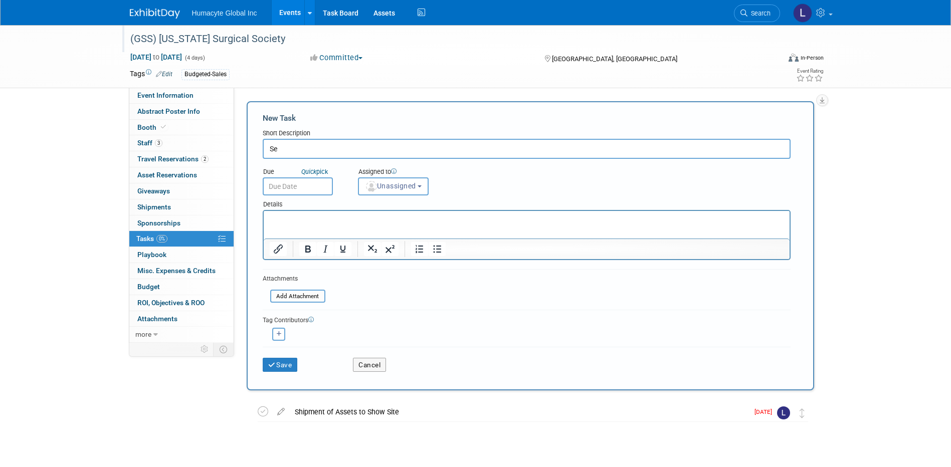
type input "S"
type input "Electric for Booth table"
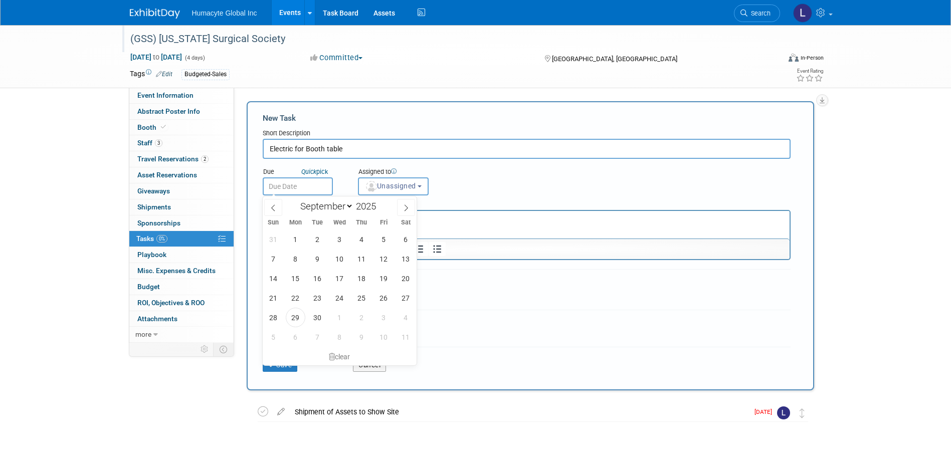
click at [316, 183] on input "text" at bounding box center [298, 187] width 70 height 18
click at [291, 334] on span "6" at bounding box center [296, 337] width 20 height 20
type input "Oct 6, 2025"
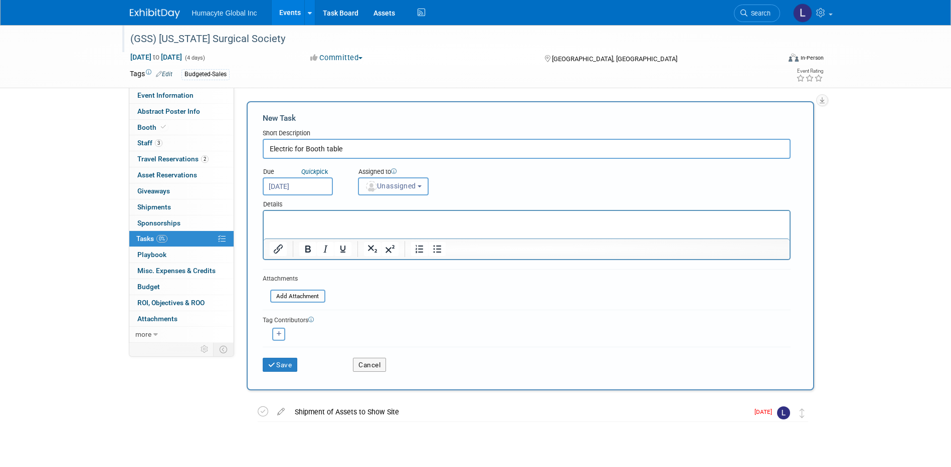
click at [394, 185] on span "Unassigned" at bounding box center [390, 186] width 51 height 8
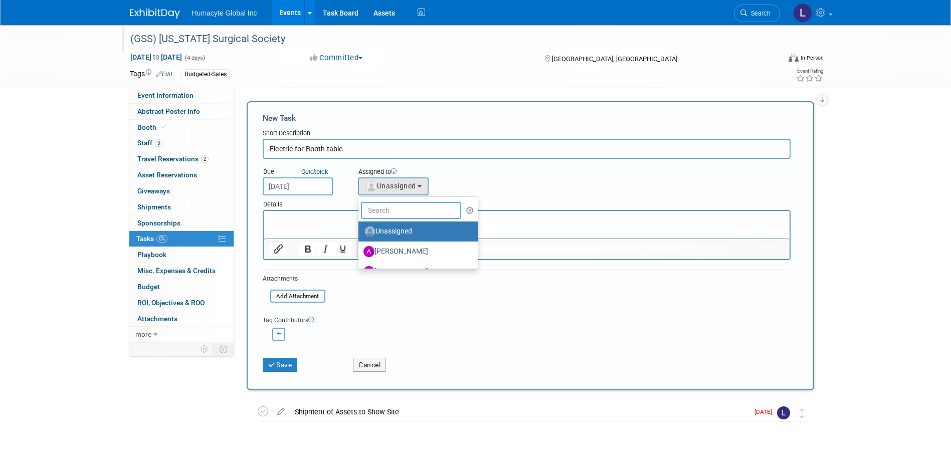
click at [394, 212] on input "text" at bounding box center [411, 210] width 100 height 17
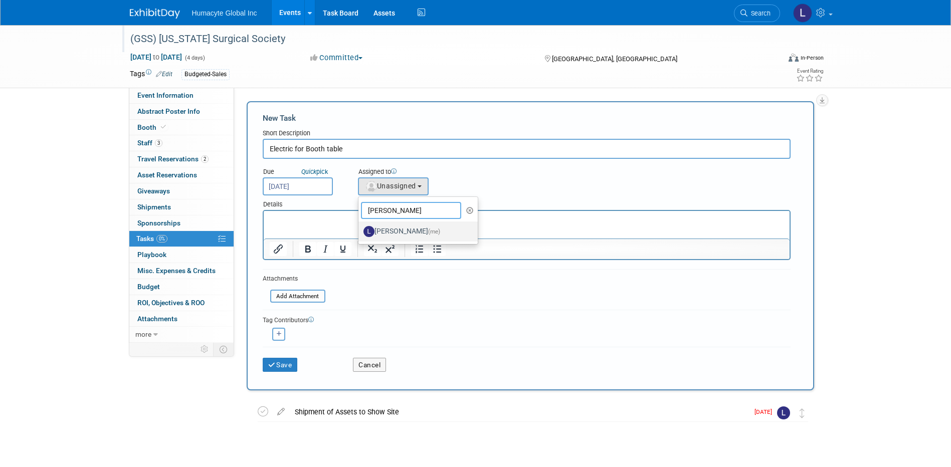
type input "Linda"
drag, startPoint x: 402, startPoint y: 227, endPoint x: 136, endPoint y: 13, distance: 341.3
click at [403, 228] on label "Linda Hamilton (me)" at bounding box center [416, 232] width 105 height 16
click at [360, 228] on input "Linda Hamilton (me)" at bounding box center [357, 230] width 7 height 7
select select "37db9ad9-d629-4432-a702-64294516bf75"
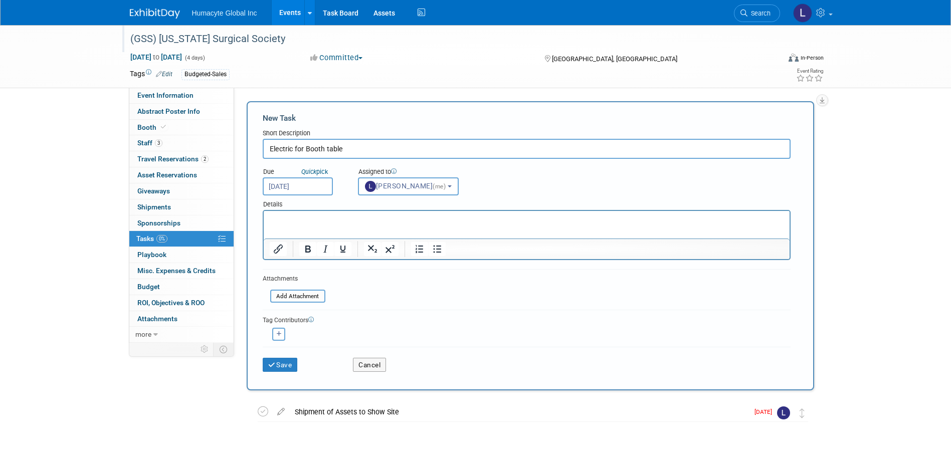
click at [308, 225] on html at bounding box center [526, 218] width 526 height 14
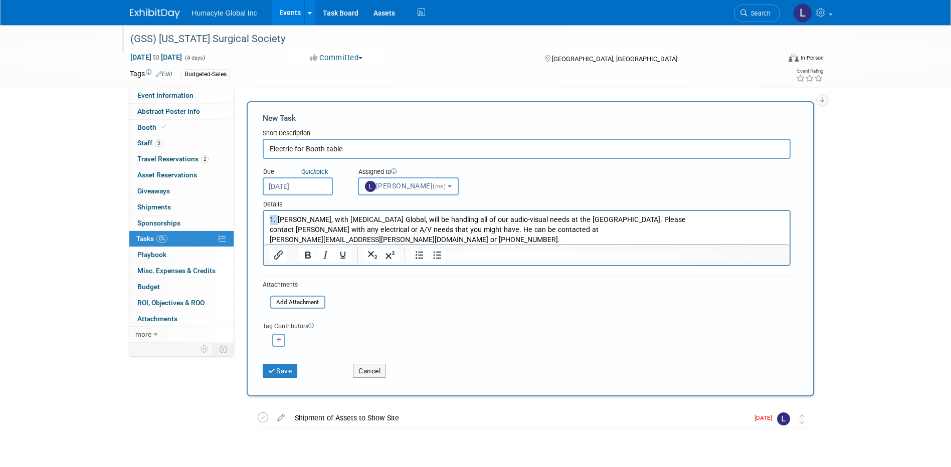
drag, startPoint x: 278, startPoint y: 218, endPoint x: 185, endPoint y: 228, distance: 93.9
click at [263, 228] on html "1. Jason Hajduk, with Encore Global, will be handling all of our audio-visual n…" at bounding box center [526, 228] width 526 height 34
click at [281, 369] on button "Save" at bounding box center [280, 371] width 35 height 14
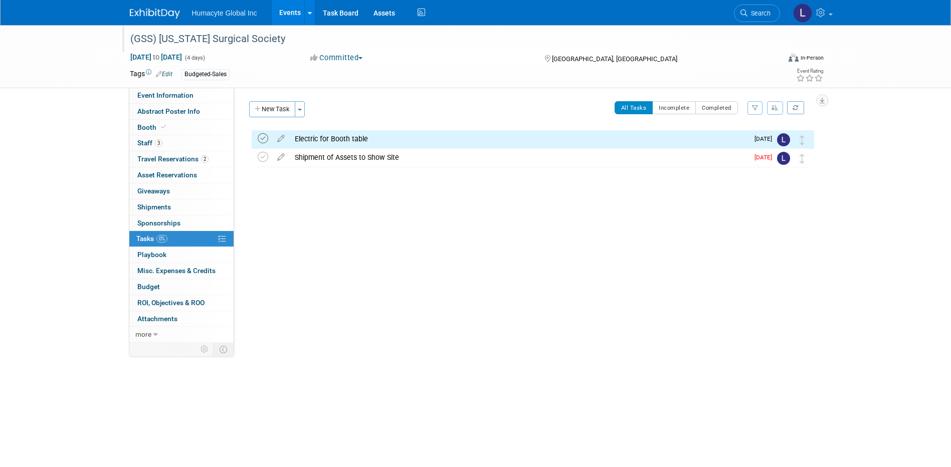
click at [262, 136] on icon at bounding box center [263, 138] width 11 height 11
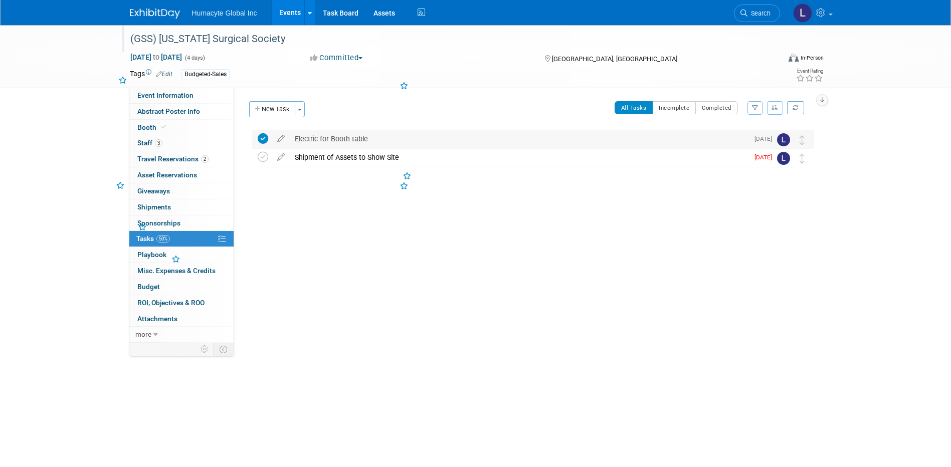
click at [263, 137] on icon at bounding box center [263, 138] width 11 height 11
click at [259, 154] on icon at bounding box center [263, 157] width 11 height 11
